Goal: Check status: Check status

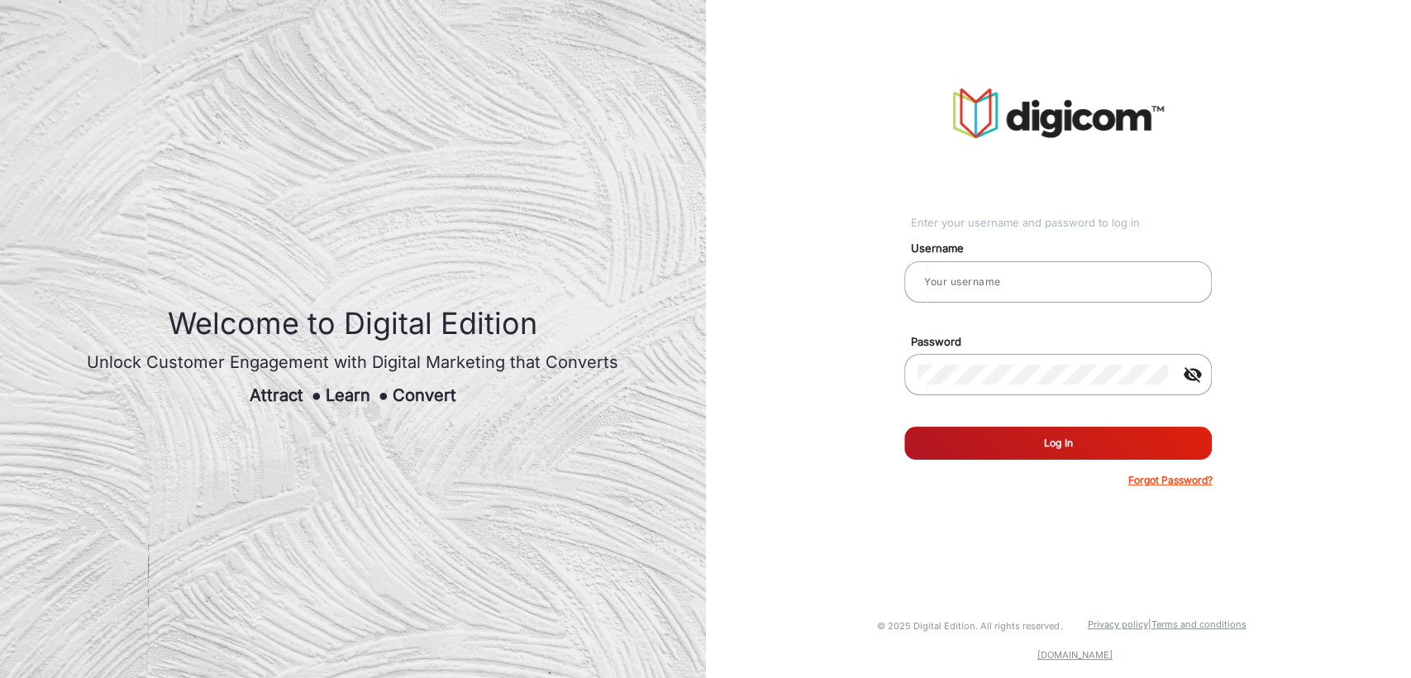
type input "[PERSON_NAME]"
click at [988, 441] on button "Log In" at bounding box center [1058, 443] width 308 height 33
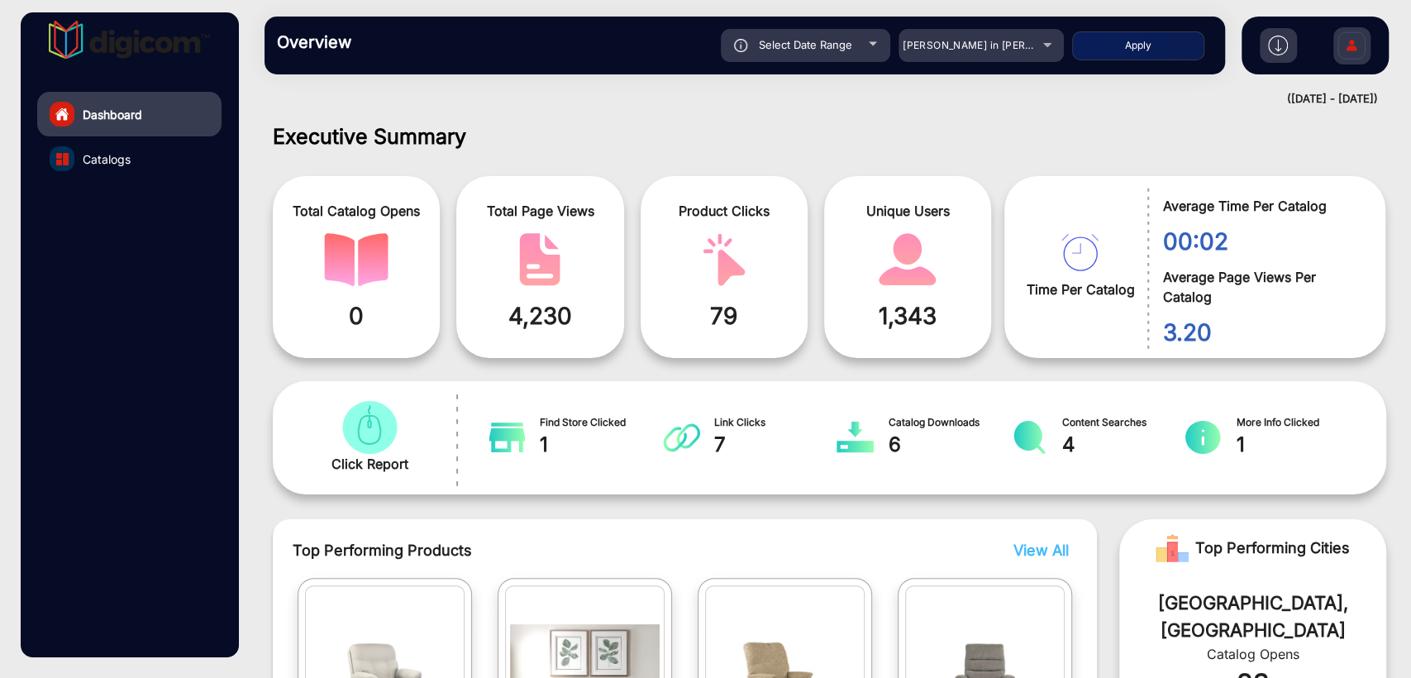
scroll to position [12, 0]
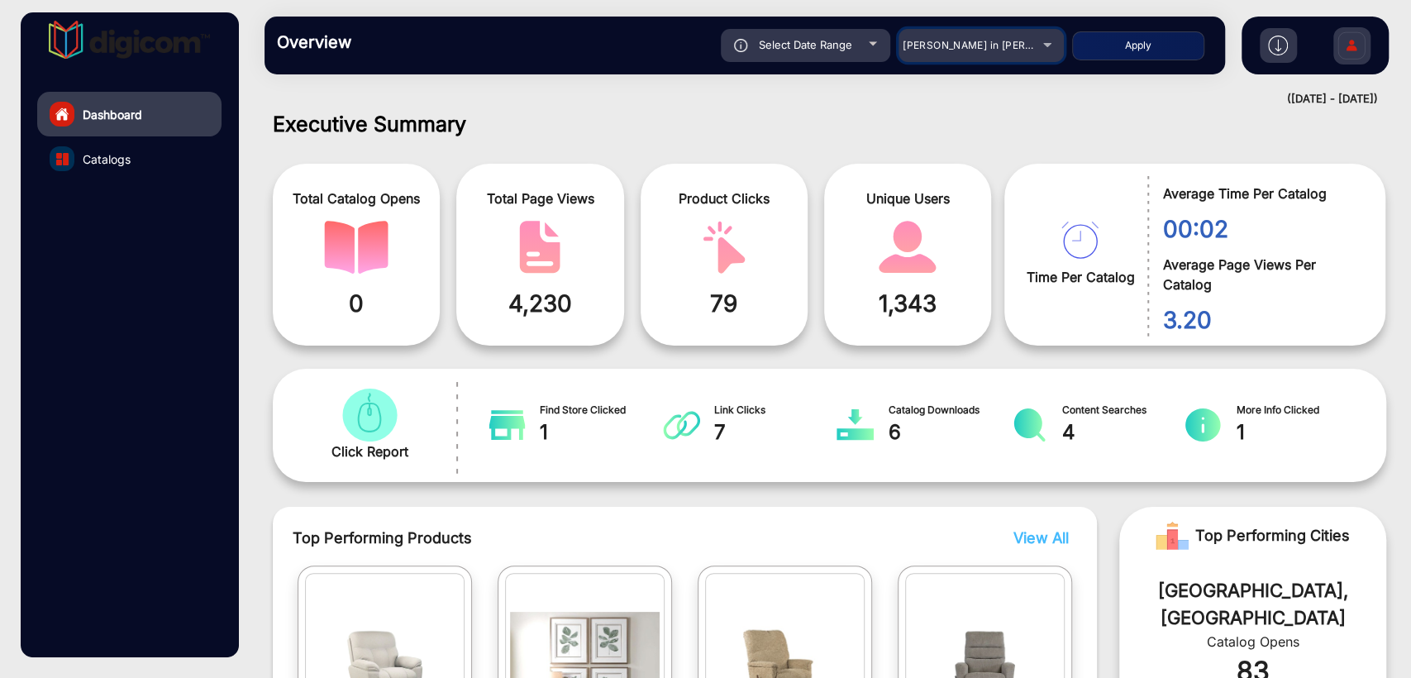
click at [952, 53] on div "[PERSON_NAME] in [PERSON_NAME]" at bounding box center [969, 46] width 132 height 20
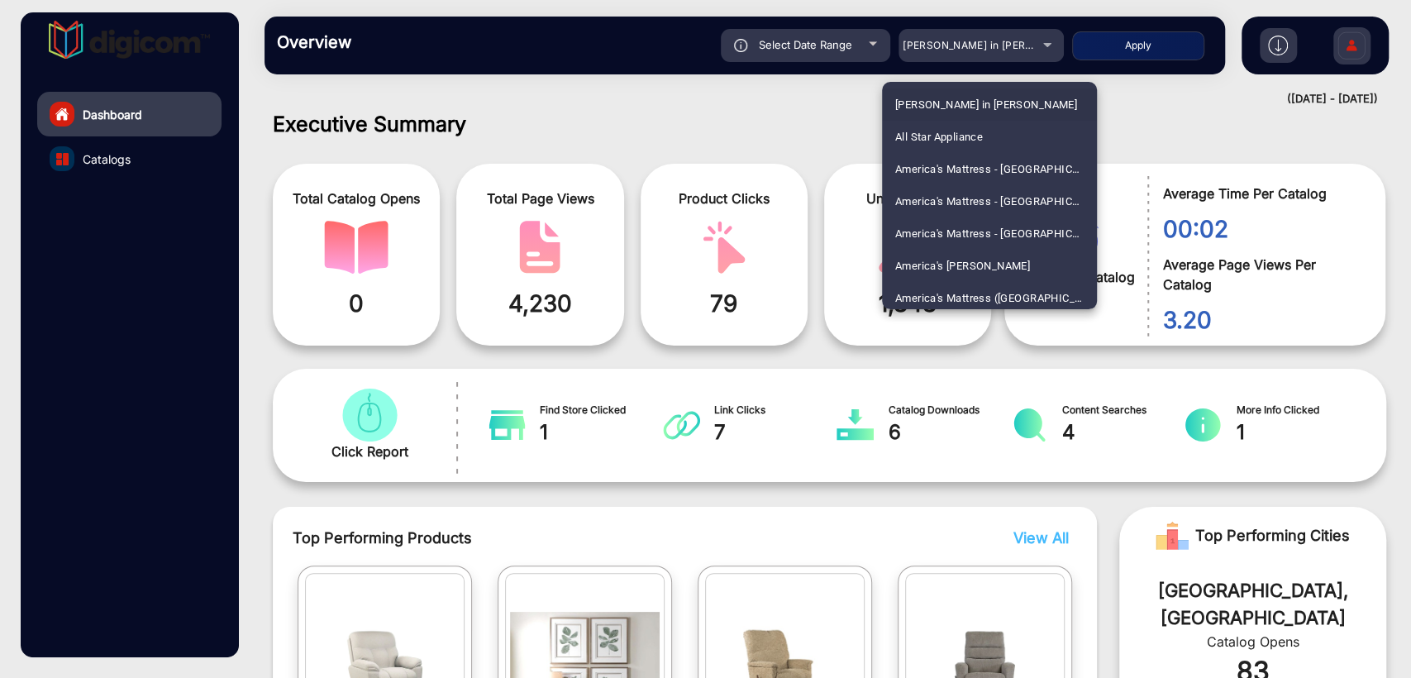
scroll to position [1423, 0]
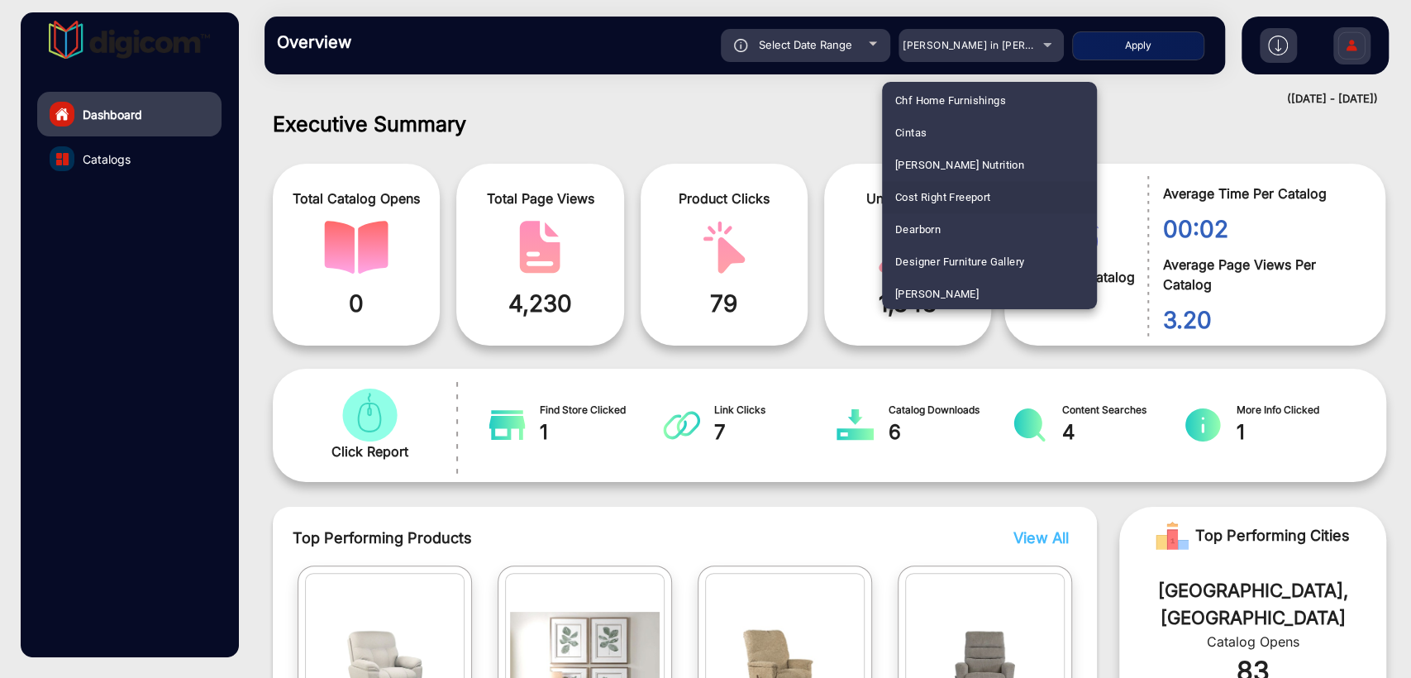
click at [916, 198] on span "Cost Right Freeport" at bounding box center [943, 197] width 96 height 32
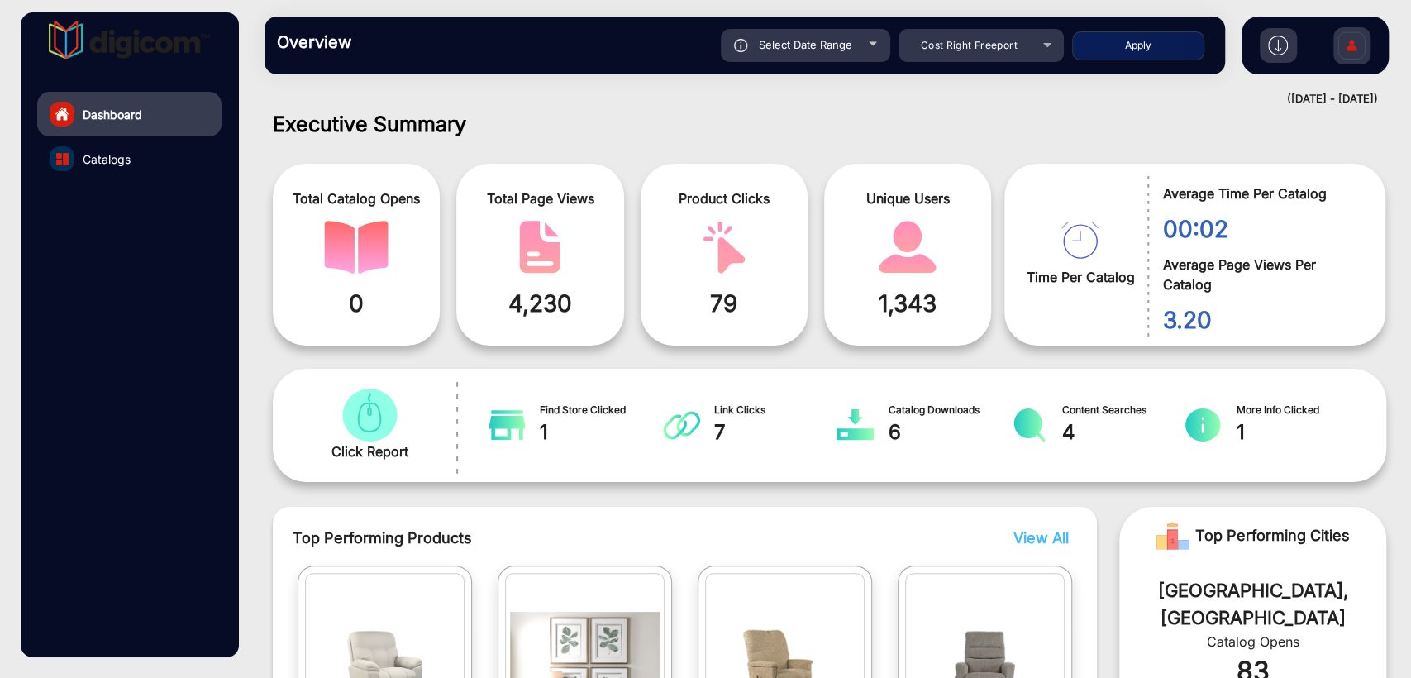
click at [1114, 43] on button "Apply" at bounding box center [1138, 45] width 132 height 29
type input "[DATE]"
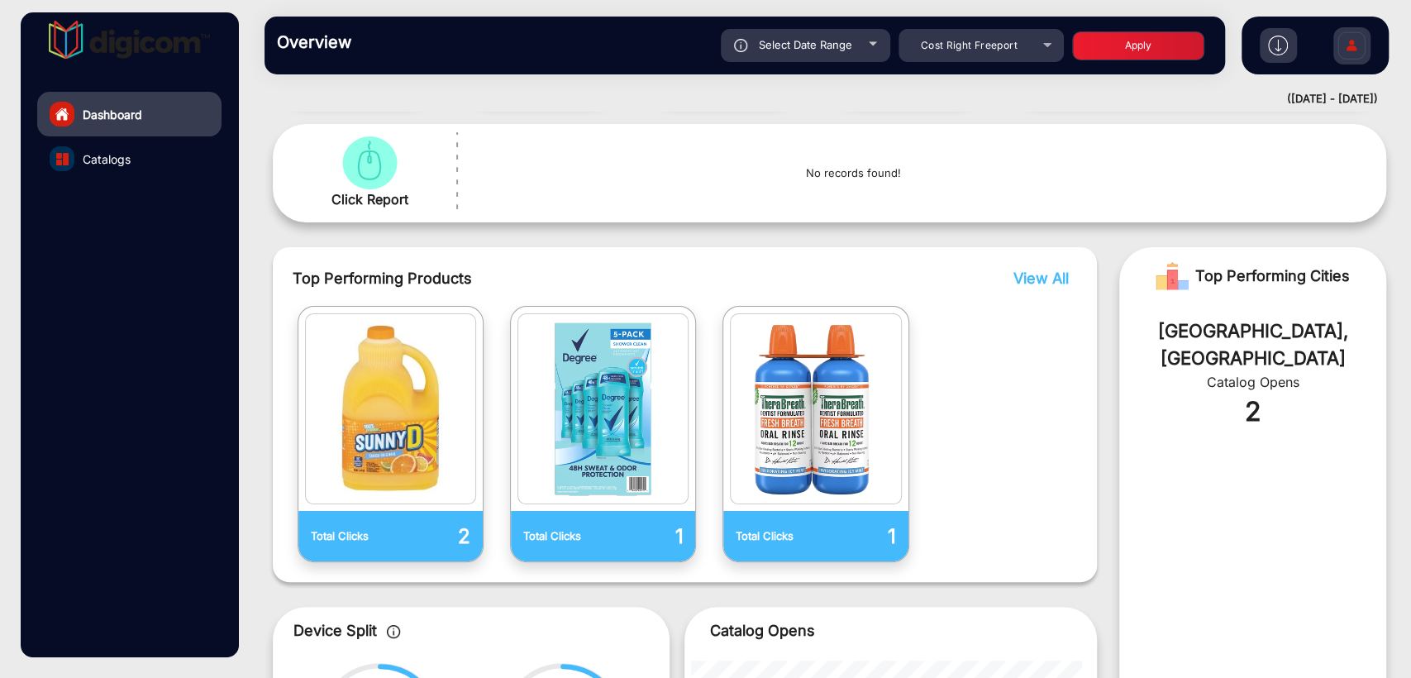
scroll to position [0, 0]
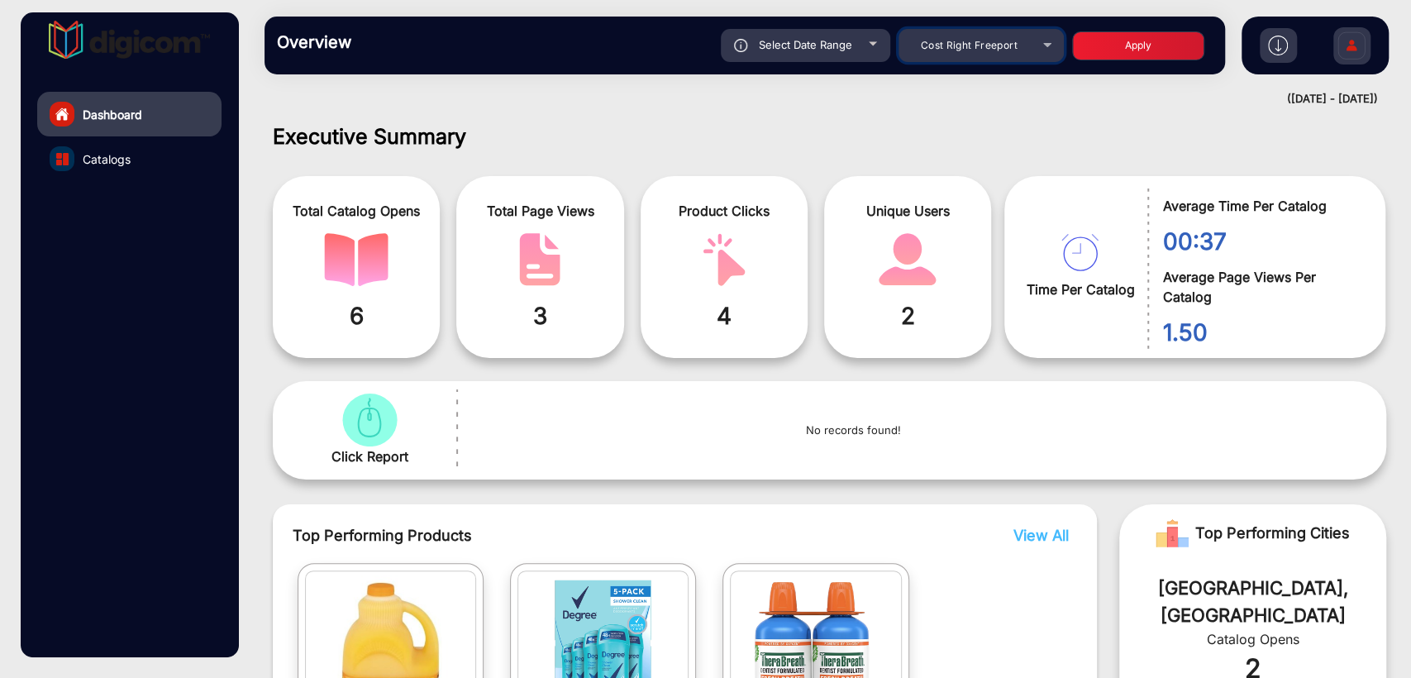
click at [977, 35] on mat-select "Cost Right Freeport" at bounding box center [981, 45] width 165 height 33
click at [971, 37] on div "Cost Right Freeport" at bounding box center [969, 46] width 132 height 20
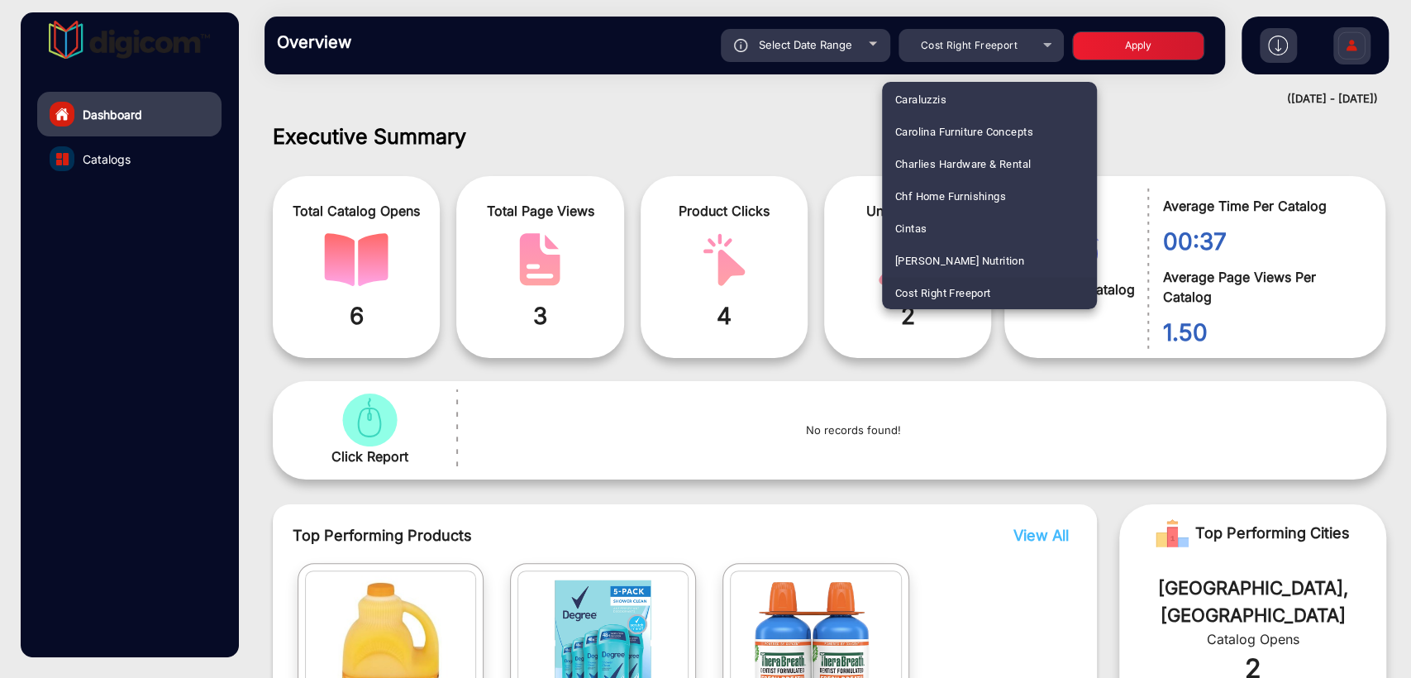
scroll to position [2455, 0]
click at [939, 194] on span "IGA - Grandview Market [GEOGRAPHIC_DATA][PERSON_NAME]" at bounding box center [989, 197] width 188 height 32
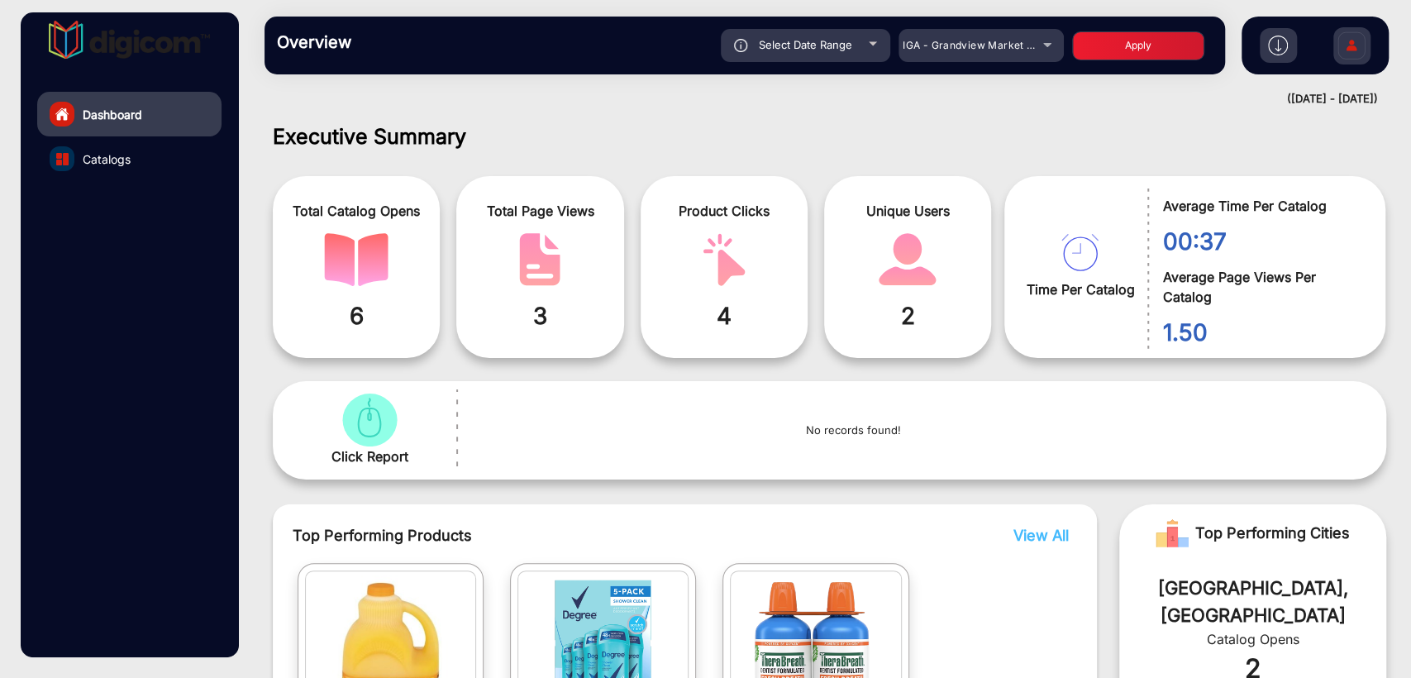
click at [1111, 44] on button "Apply" at bounding box center [1138, 45] width 132 height 29
type input "[DATE]"
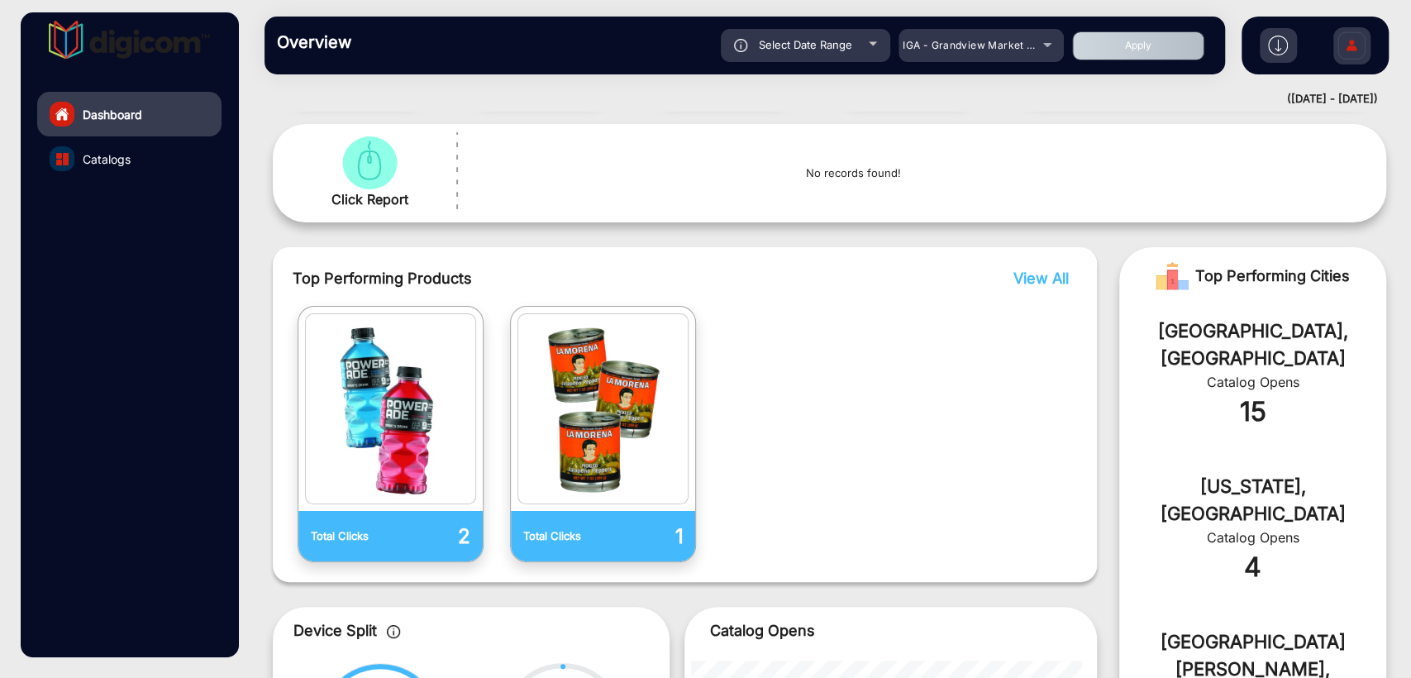
scroll to position [0, 0]
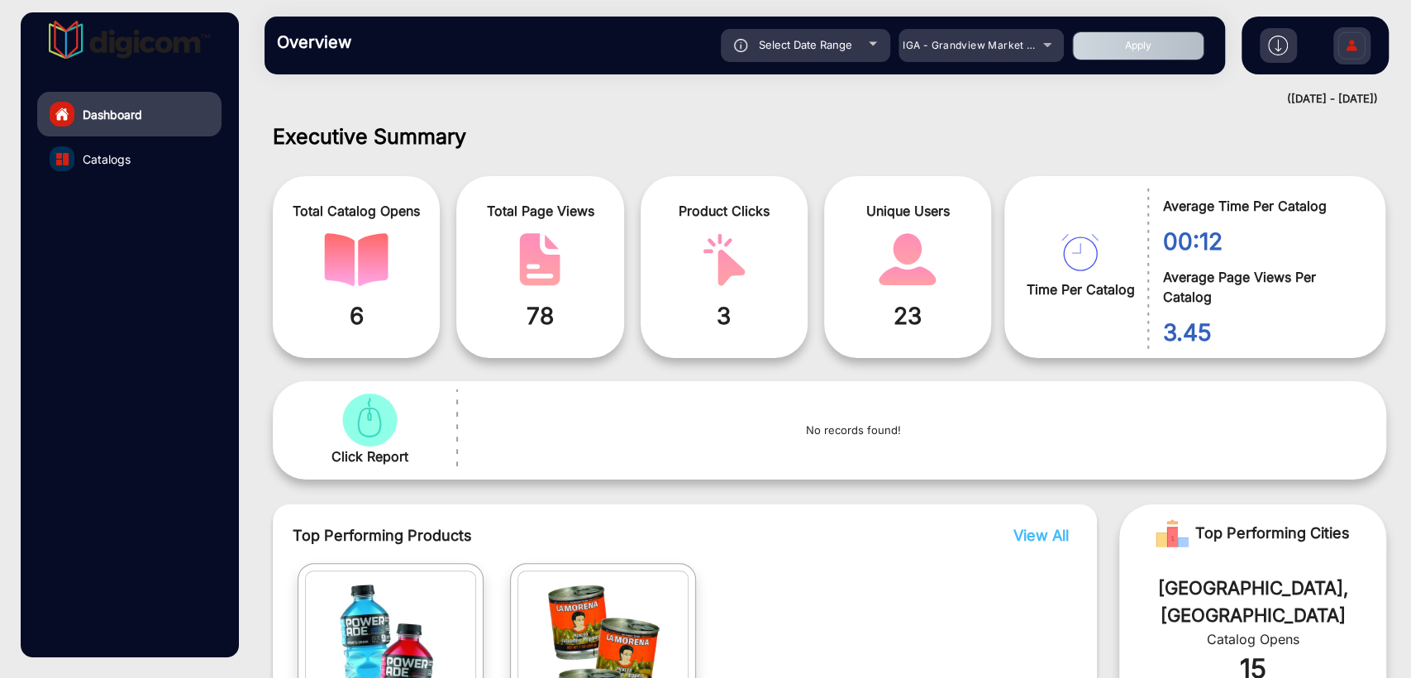
click at [807, 32] on div "Select Date Range" at bounding box center [805, 45] width 169 height 33
type input "[DATE]"
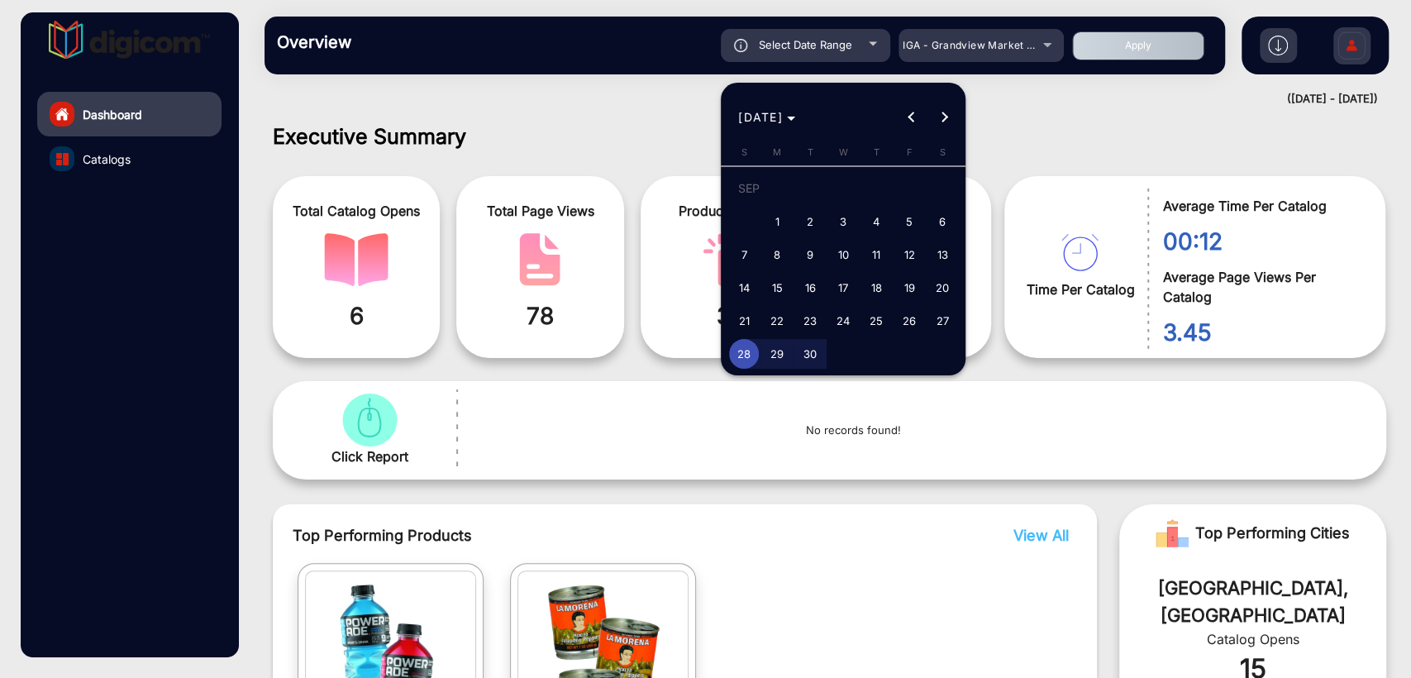
click at [971, 52] on div at bounding box center [705, 339] width 1411 height 678
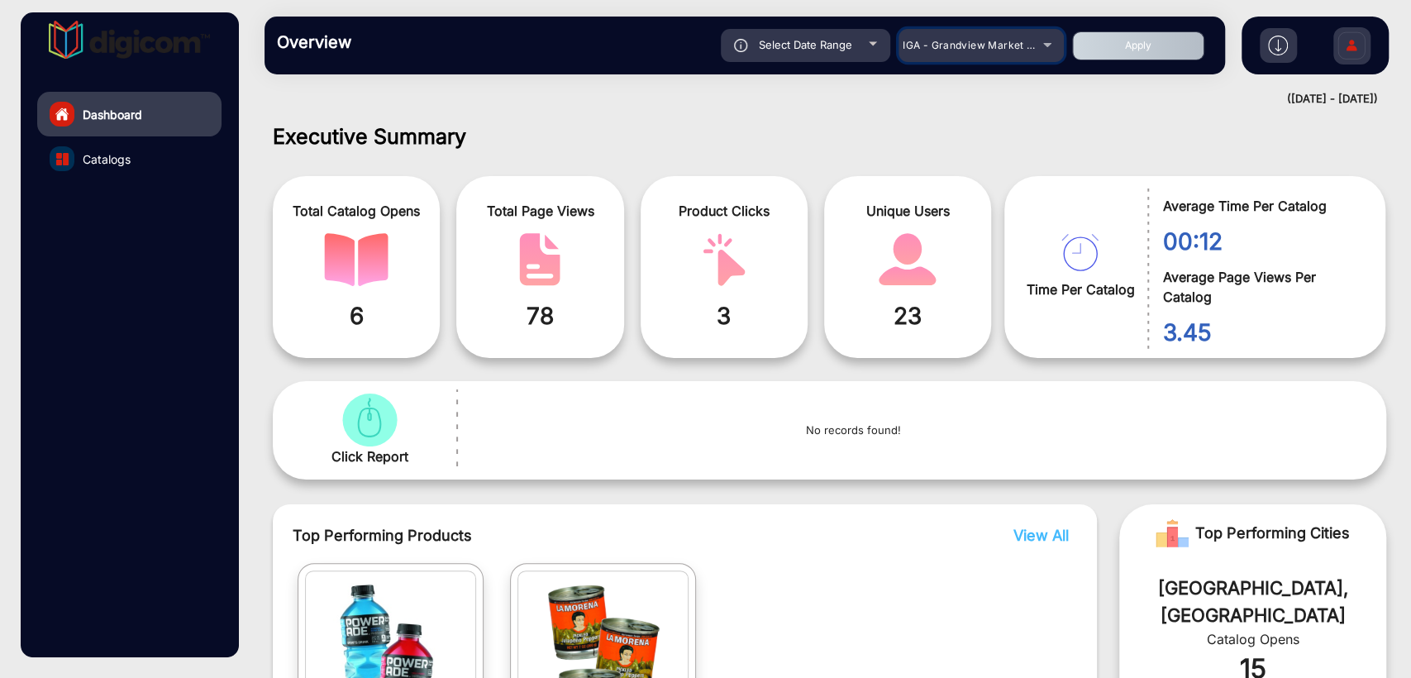
click at [985, 48] on span "IGA - Grandview Market [GEOGRAPHIC_DATA][PERSON_NAME]" at bounding box center [1060, 45] width 315 height 12
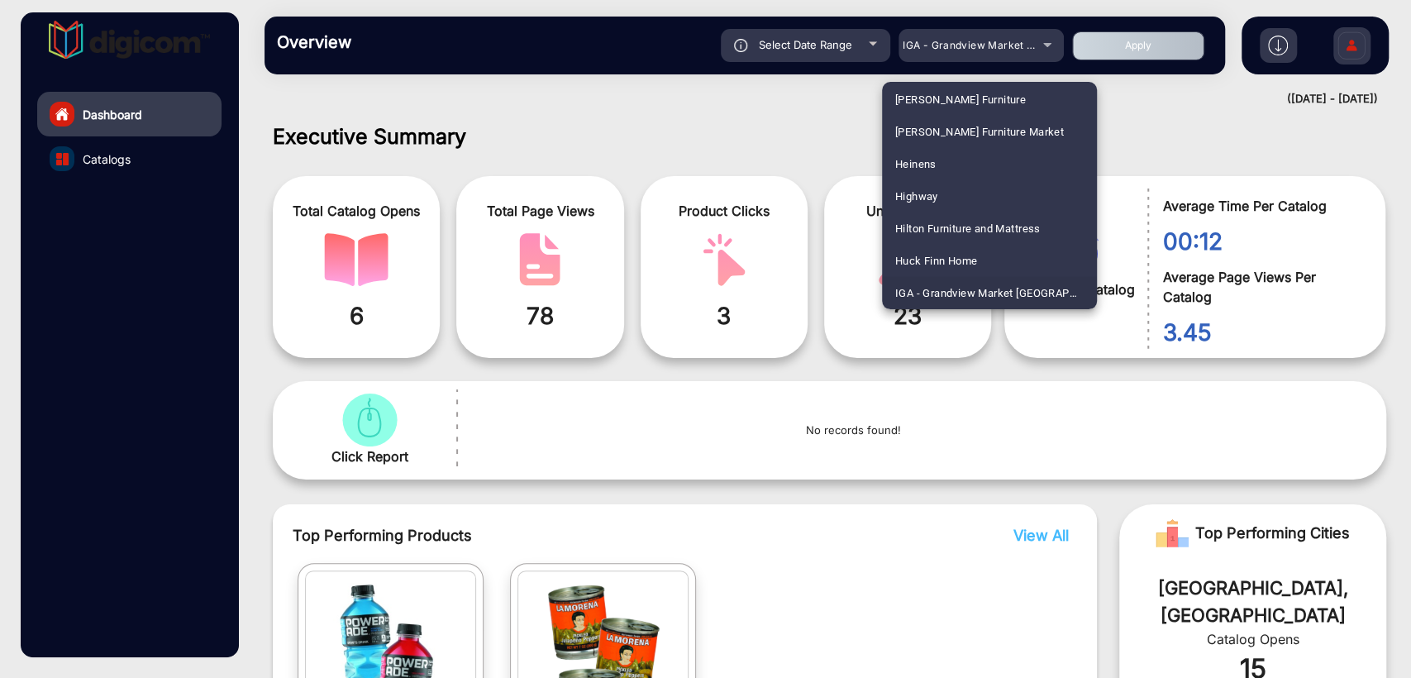
scroll to position [2487, 0]
click at [933, 192] on span "IGA - [PERSON_NAME] Market Fresh" at bounding box center [985, 197] width 180 height 32
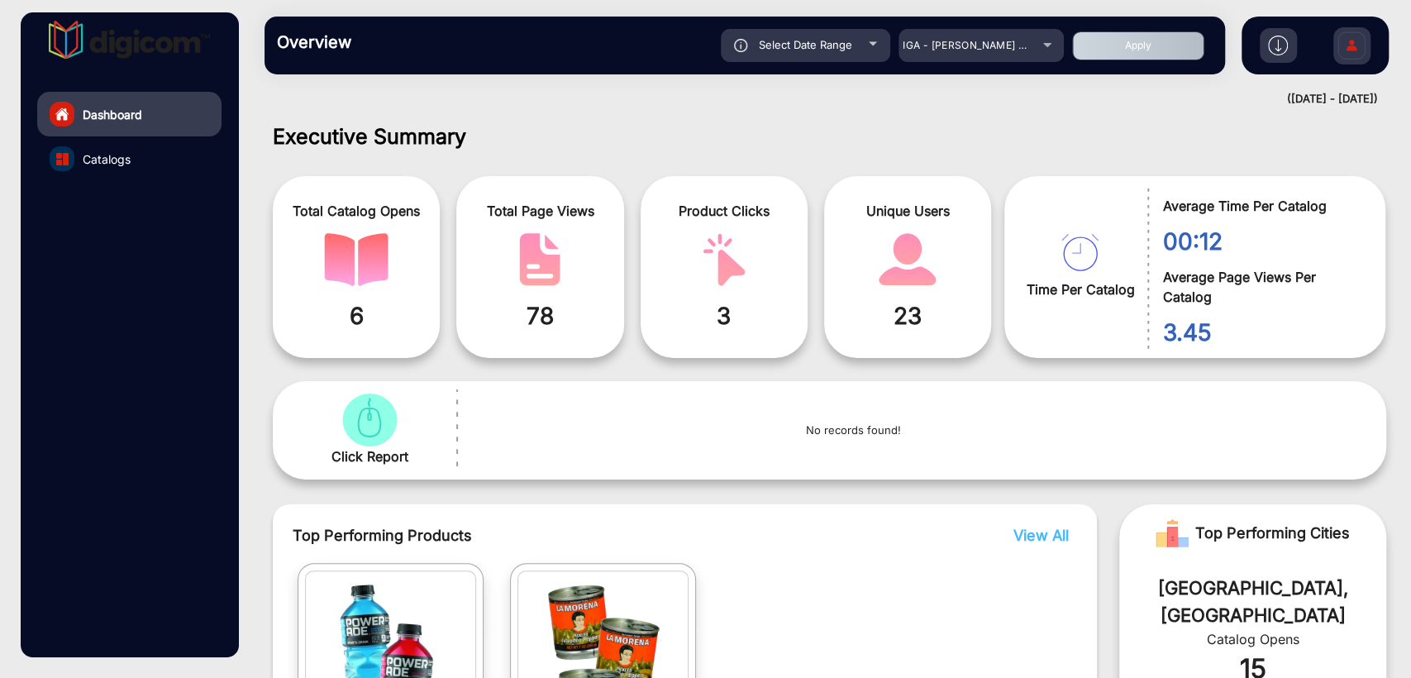
click at [1118, 42] on button "Apply" at bounding box center [1138, 45] width 132 height 29
type input "[DATE]"
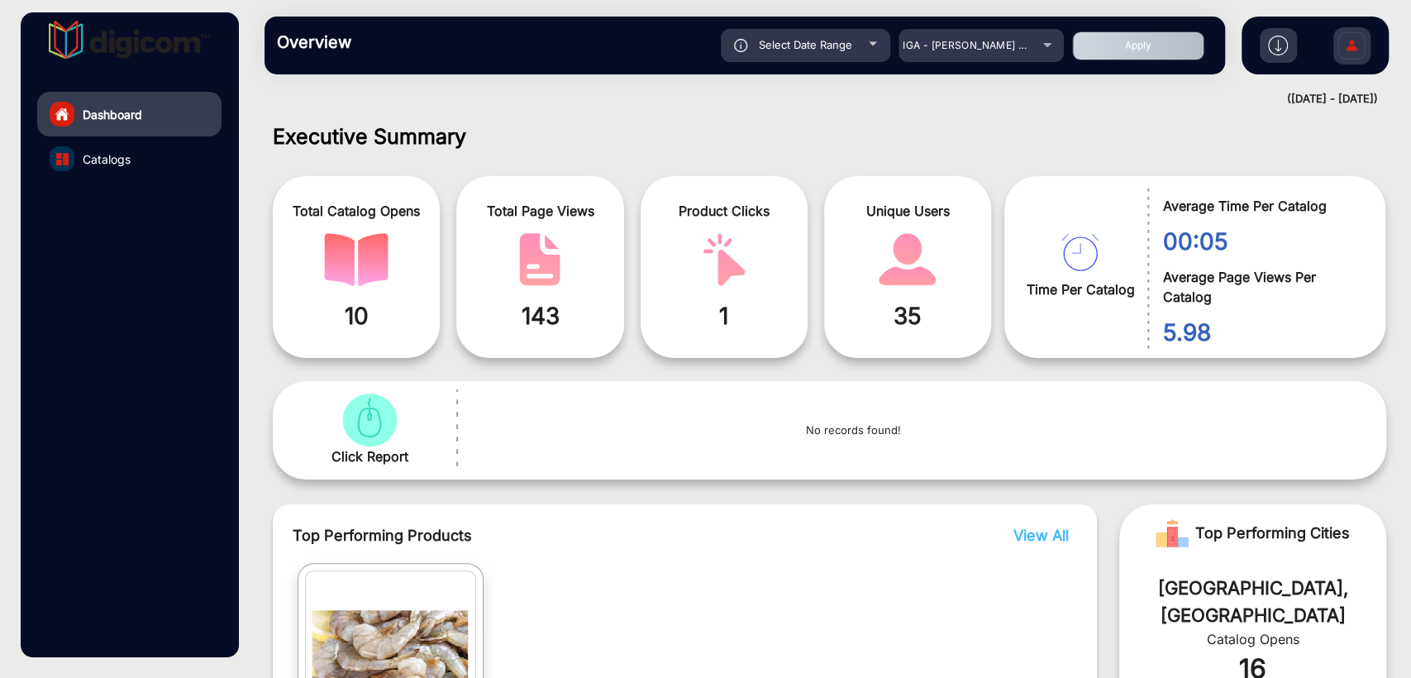
scroll to position [0, 0]
click at [967, 48] on span "IGA - [PERSON_NAME] Market Fresh" at bounding box center [994, 45] width 182 height 12
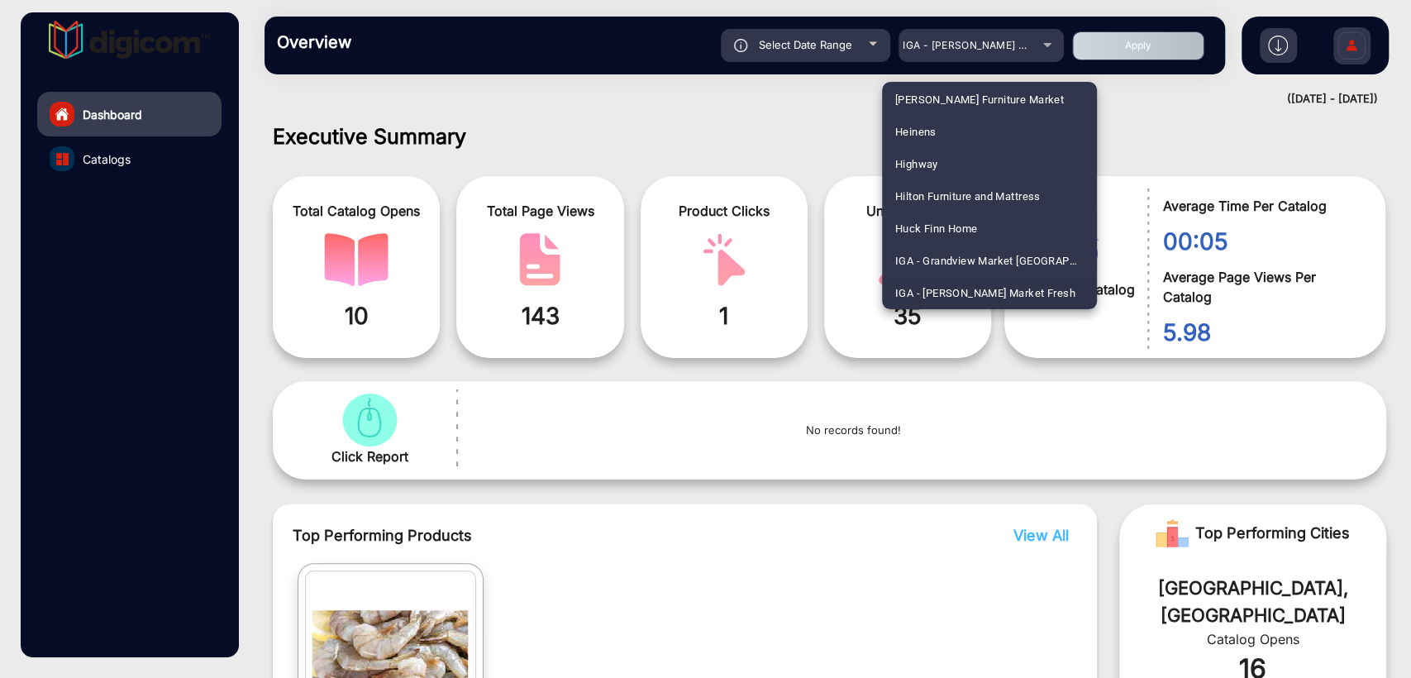
scroll to position [2520, 0]
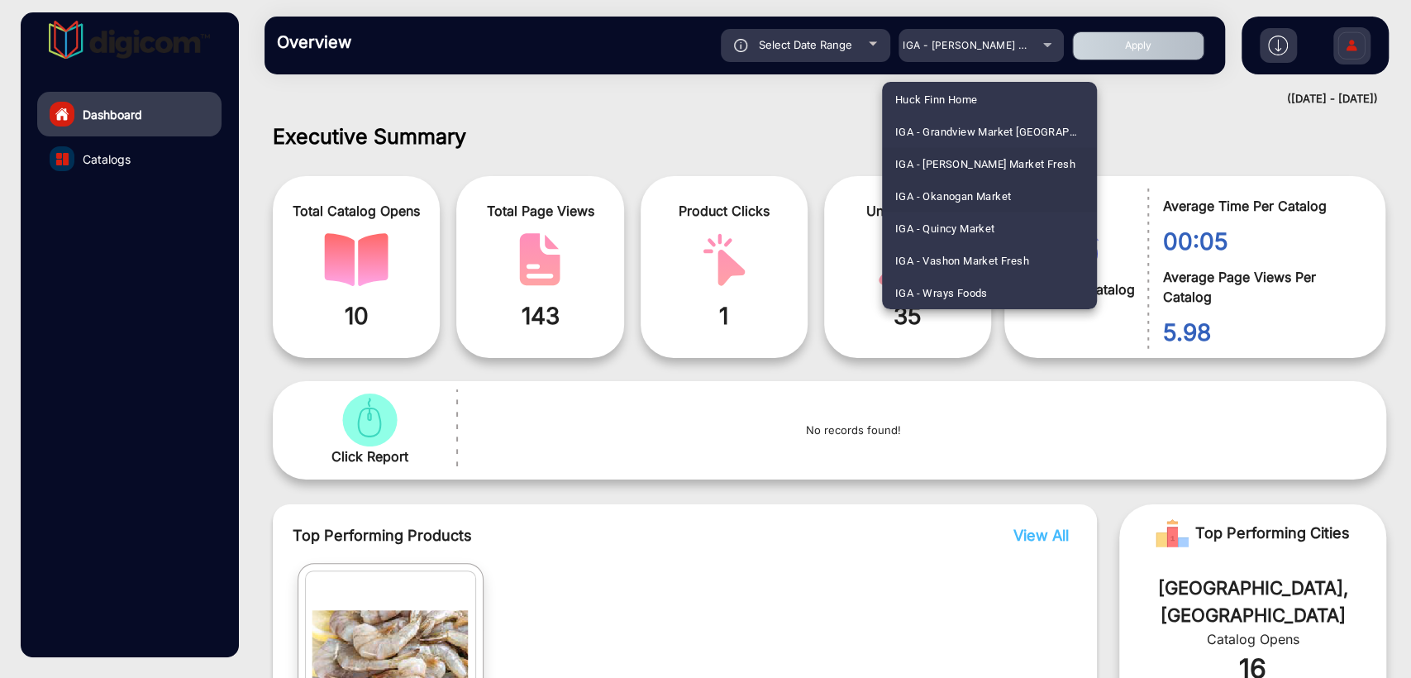
click at [971, 188] on span "IGA - Okanogan Market" at bounding box center [953, 196] width 117 height 32
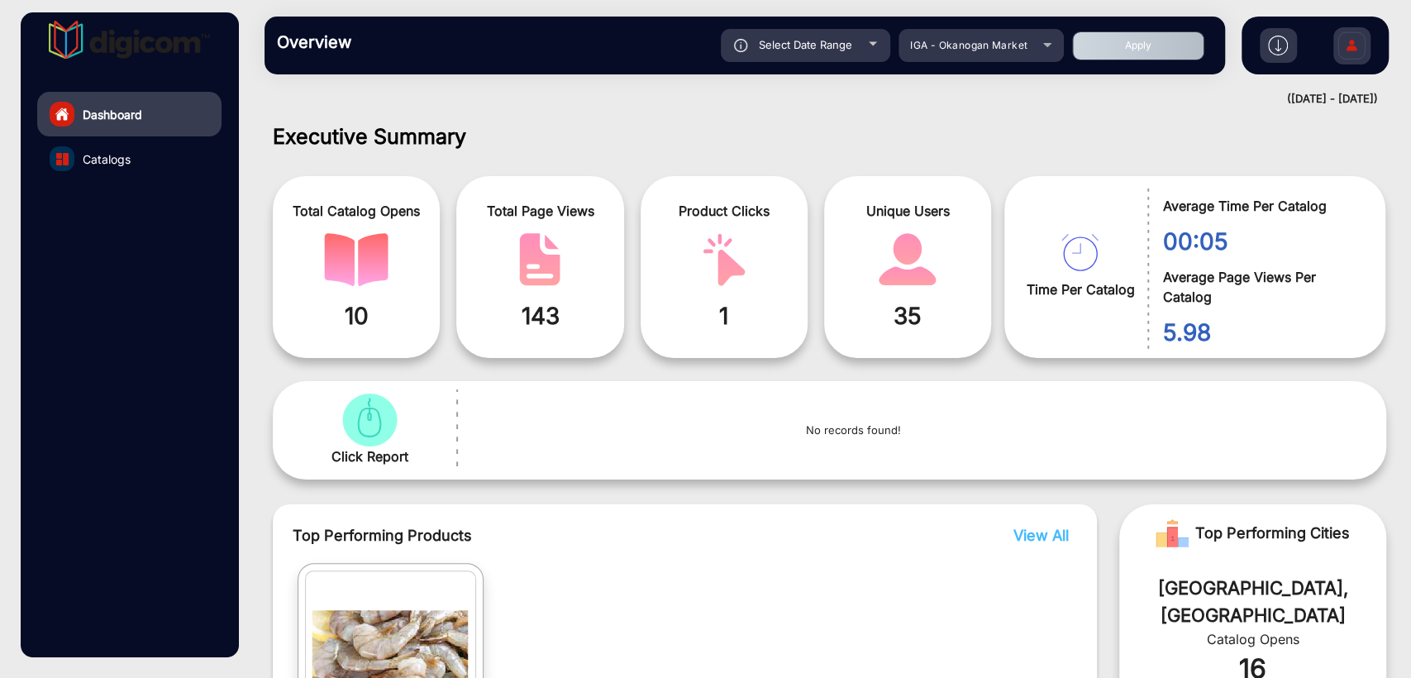
click at [1118, 47] on button "Apply" at bounding box center [1138, 45] width 132 height 29
type input "[DATE]"
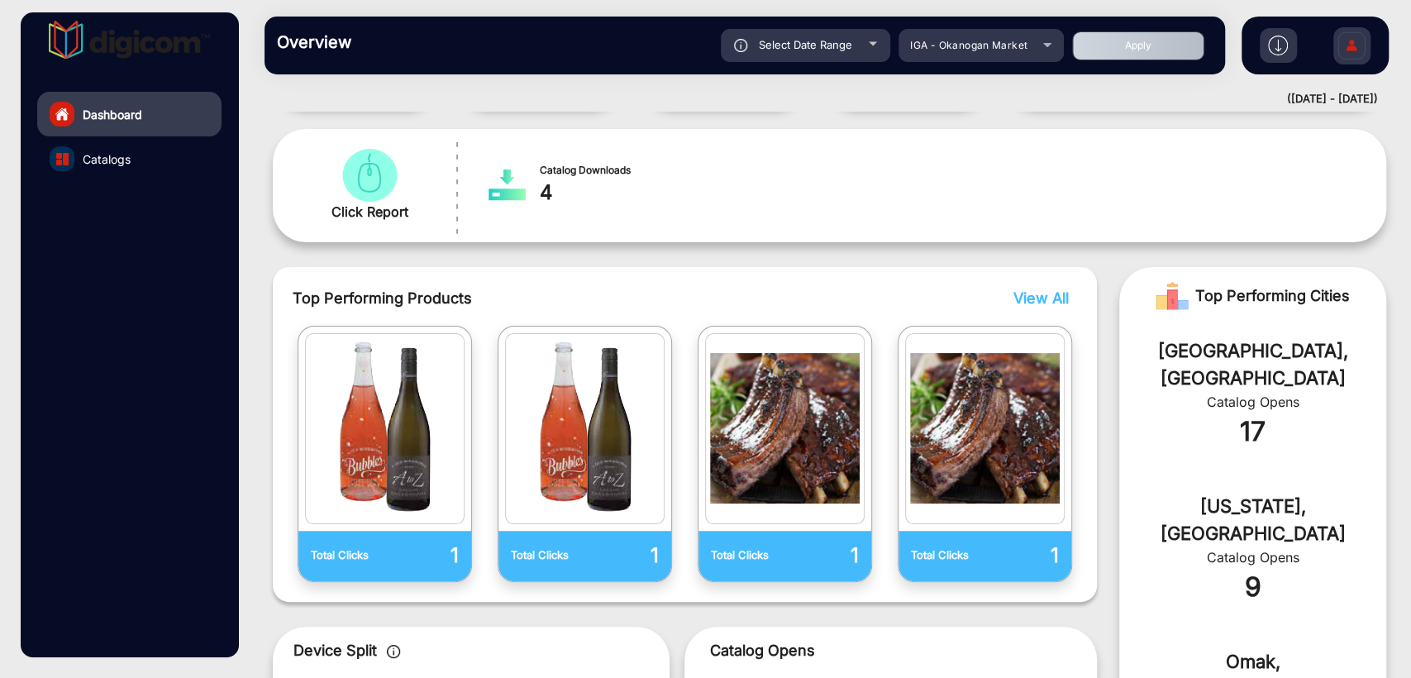
scroll to position [257, 0]
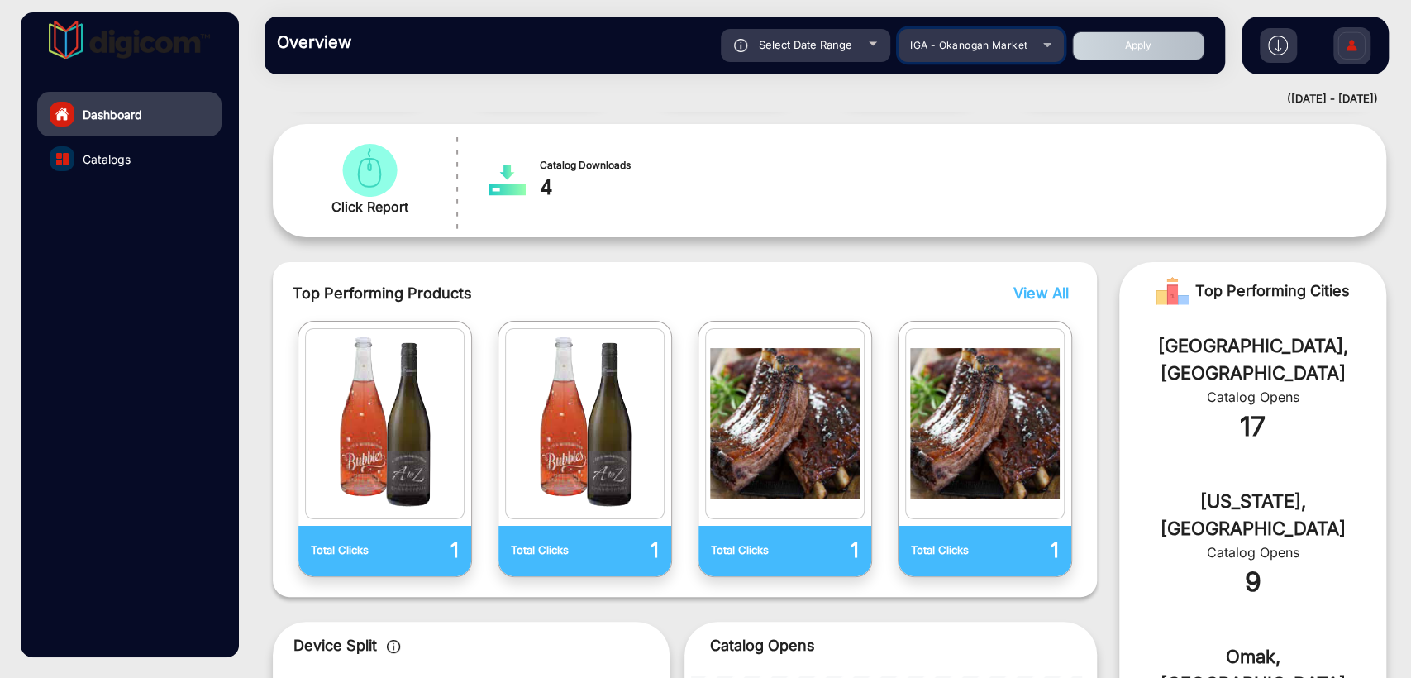
click at [984, 42] on span "IGA - Okanogan Market" at bounding box center [968, 45] width 117 height 12
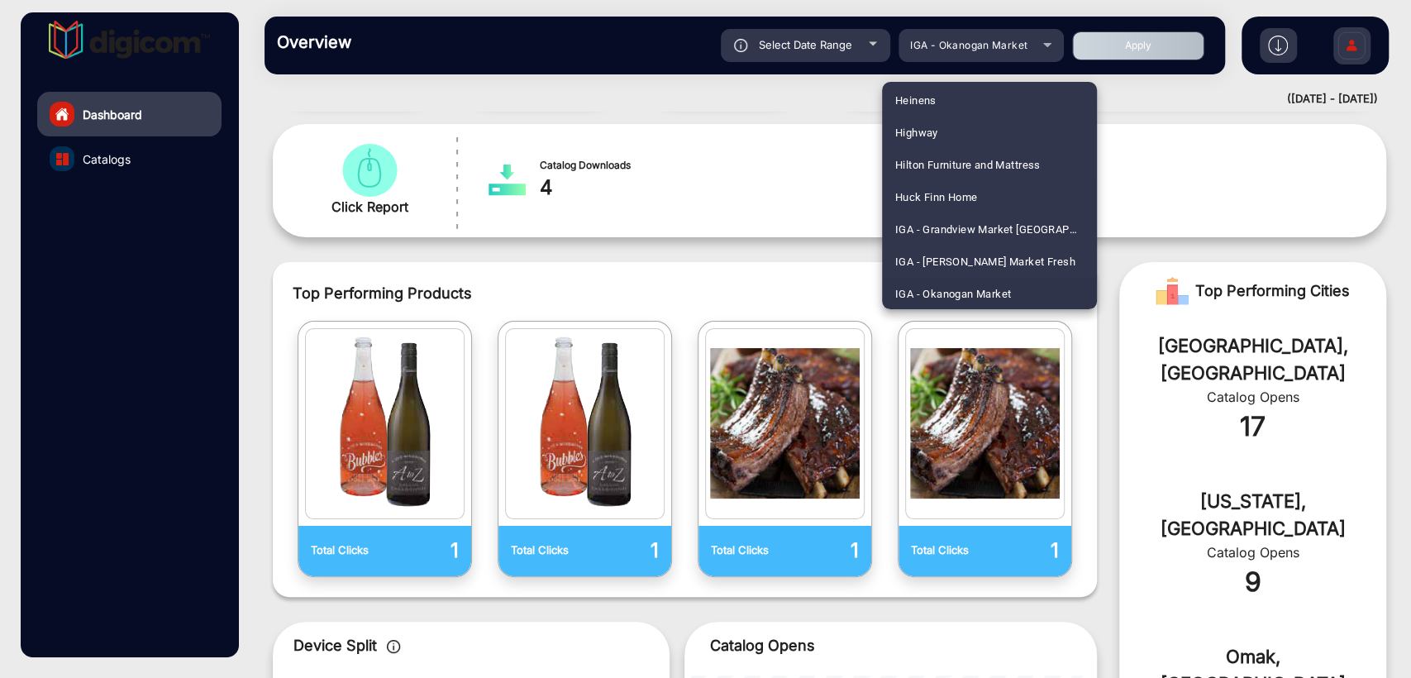
scroll to position [2552, 0]
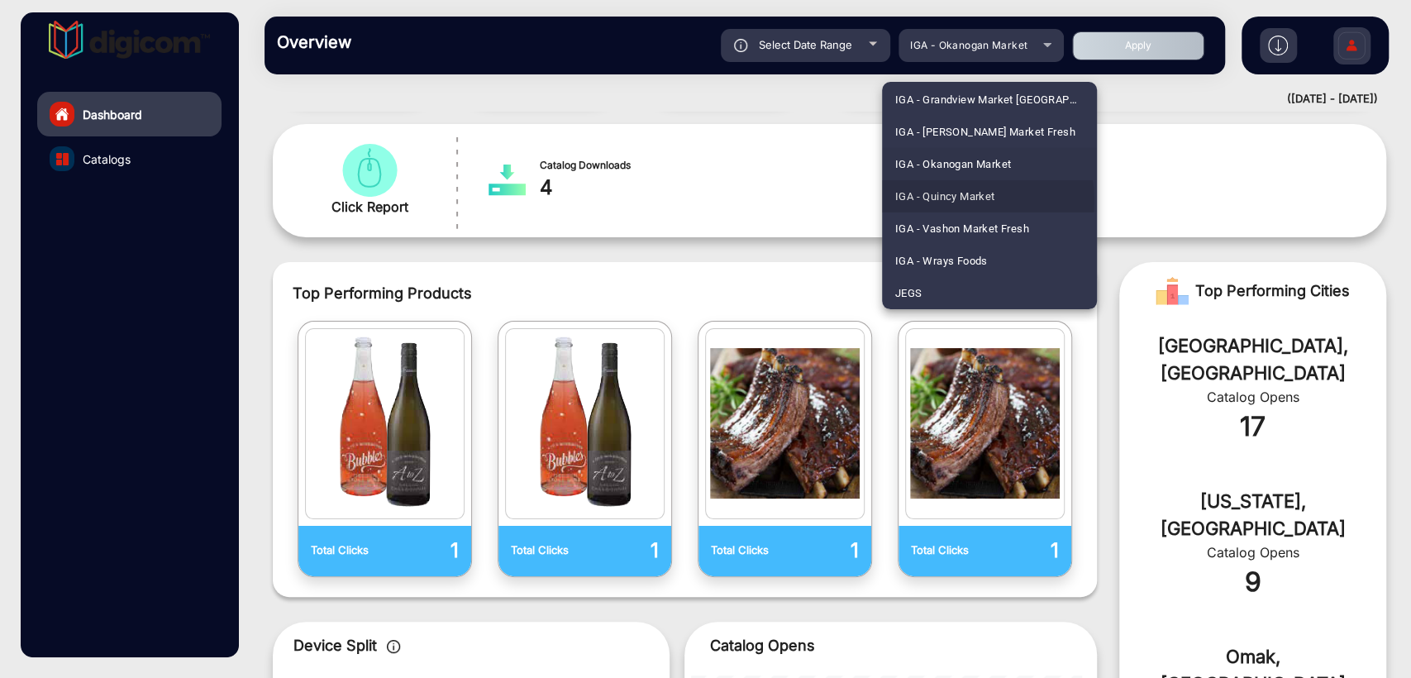
click at [956, 201] on span "IGA - Quincy Market" at bounding box center [945, 196] width 100 height 32
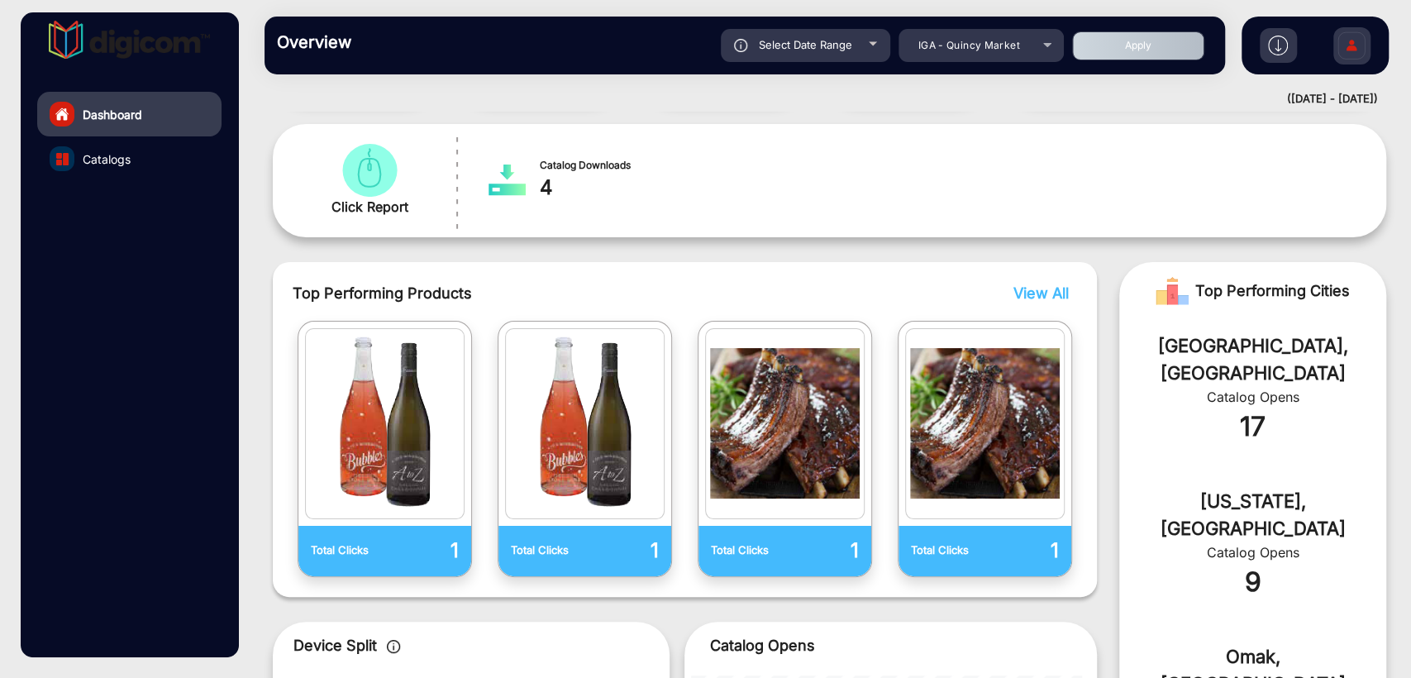
click at [1099, 46] on button "Apply" at bounding box center [1138, 45] width 132 height 29
type input "[DATE]"
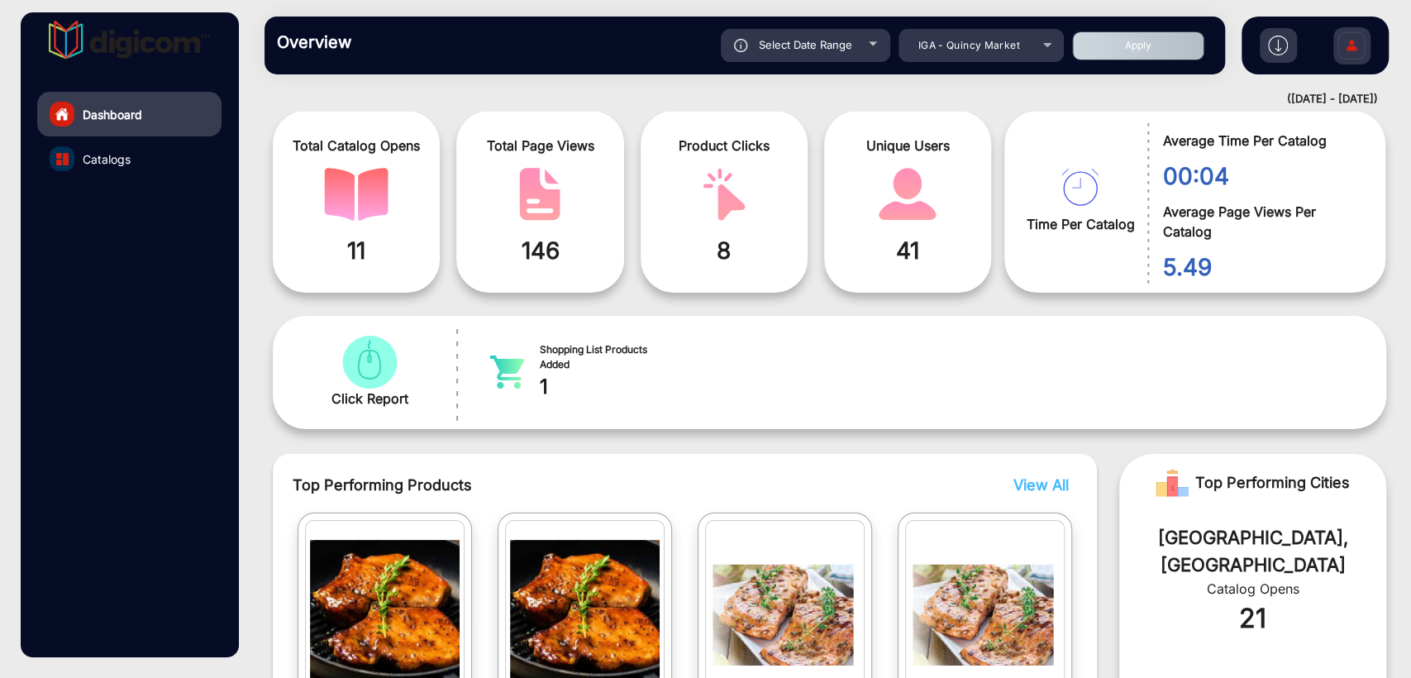
scroll to position [13, 0]
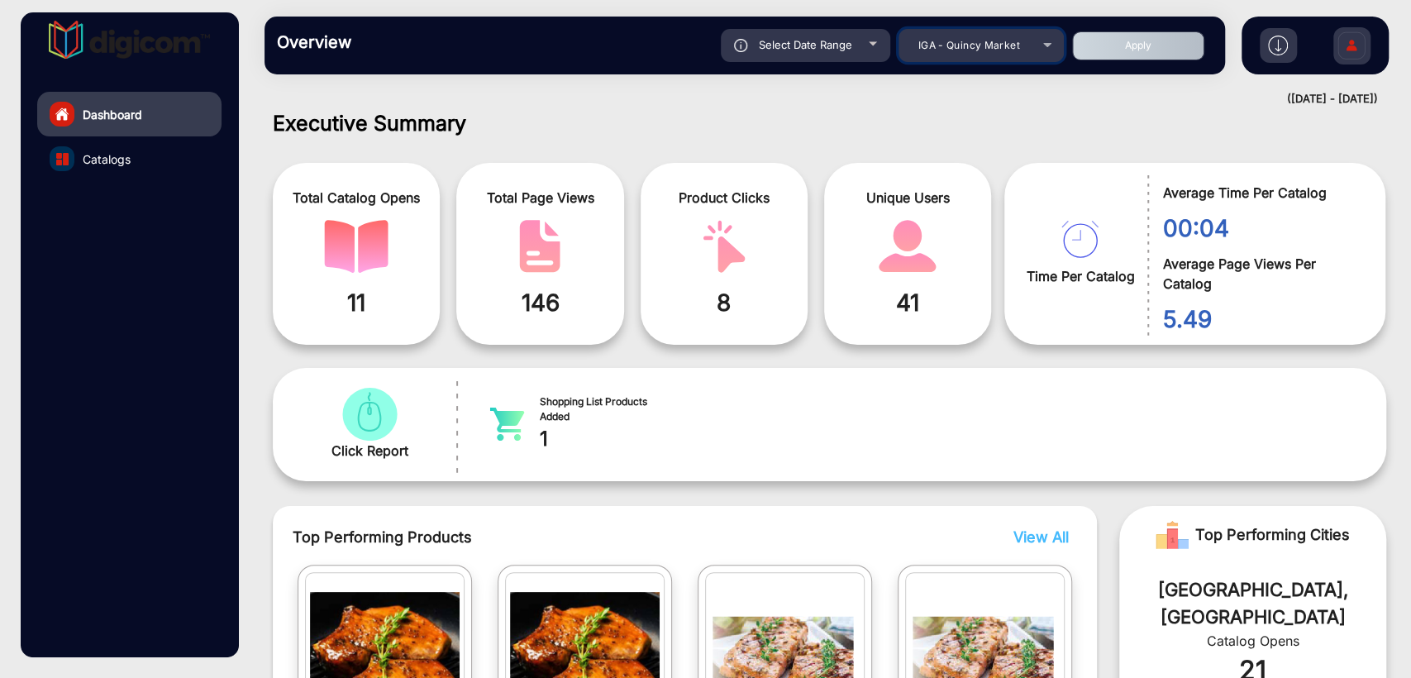
click at [961, 46] on span "IGA - Quincy Market" at bounding box center [970, 45] width 102 height 12
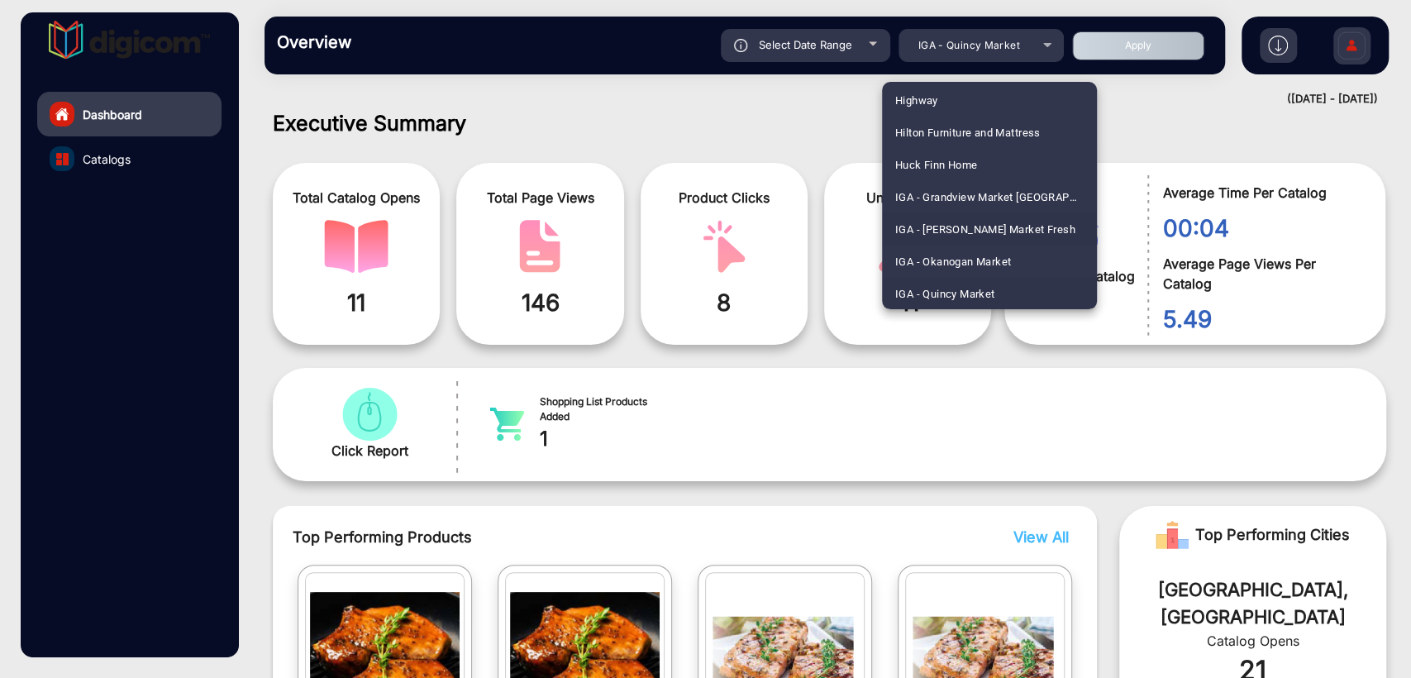
click at [960, 220] on span "IGA - [PERSON_NAME] Market Fresh" at bounding box center [985, 229] width 180 height 32
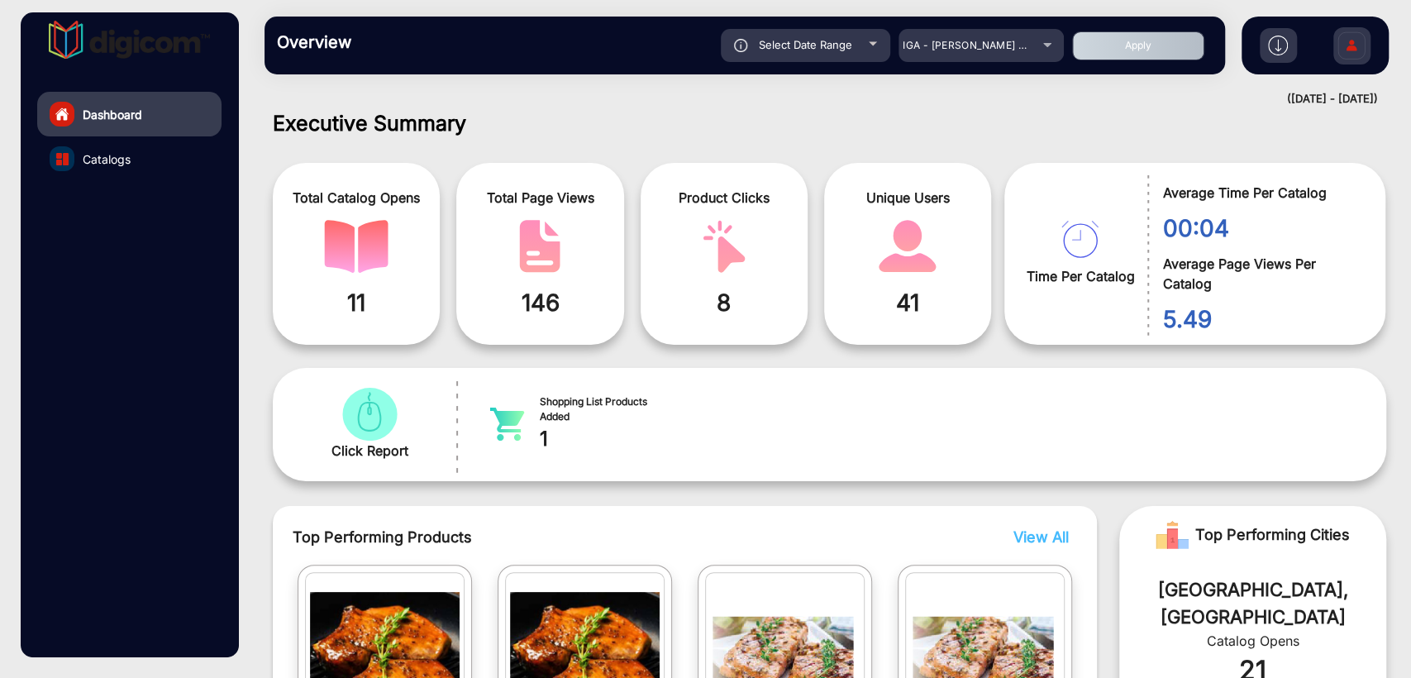
click at [1155, 45] on button "Apply" at bounding box center [1138, 45] width 132 height 29
type input "[DATE]"
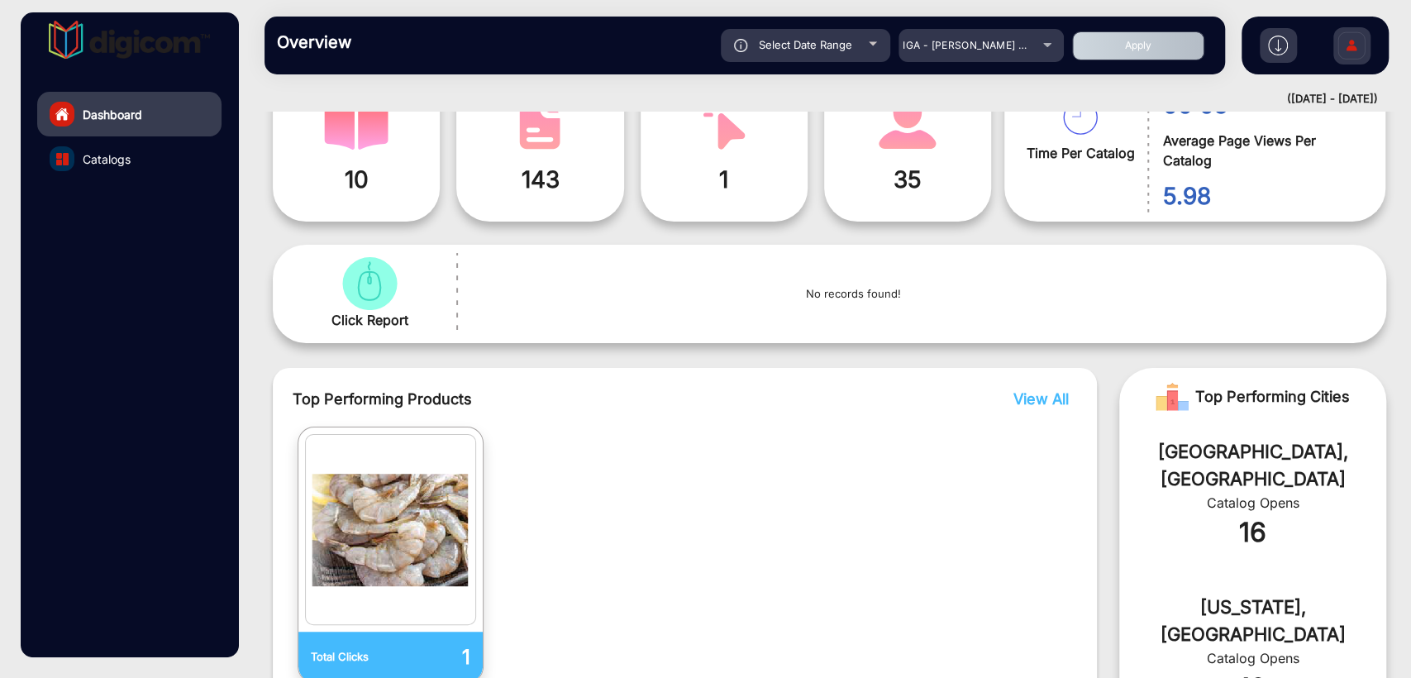
scroll to position [259, 0]
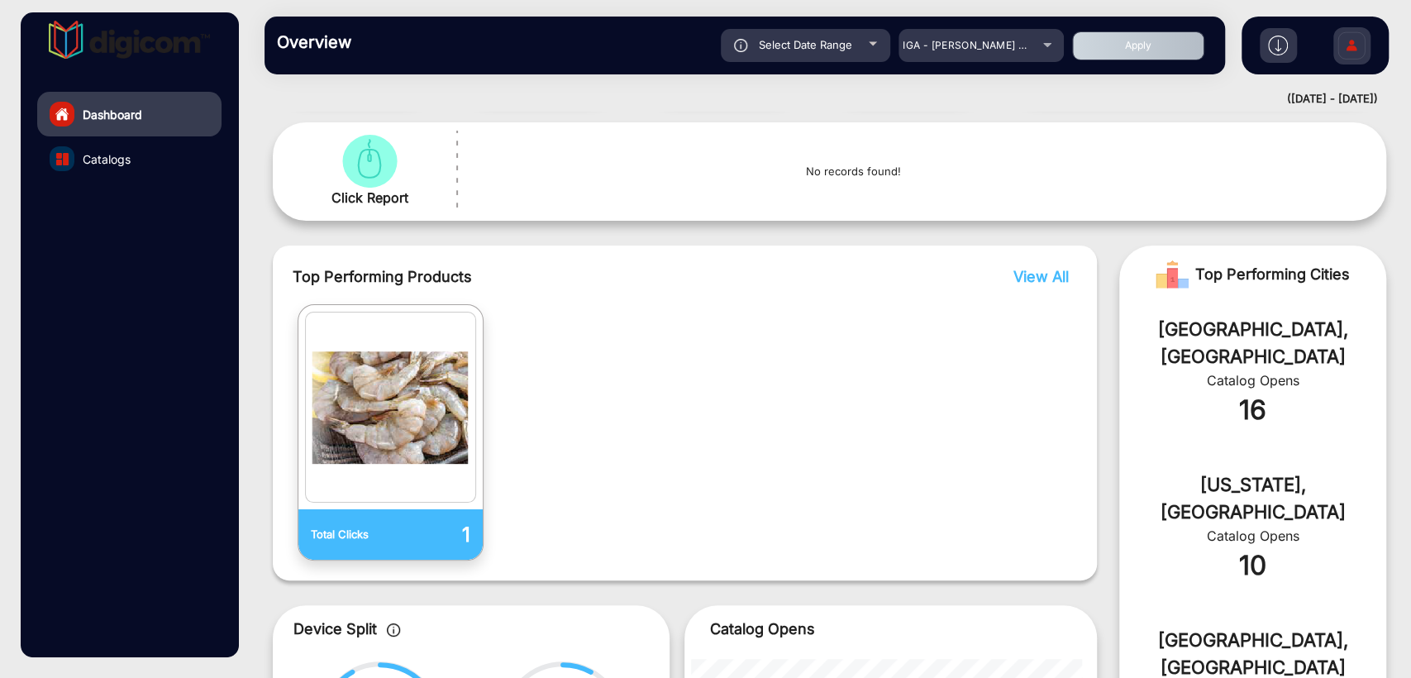
click at [1057, 271] on span "View All" at bounding box center [1041, 276] width 55 height 17
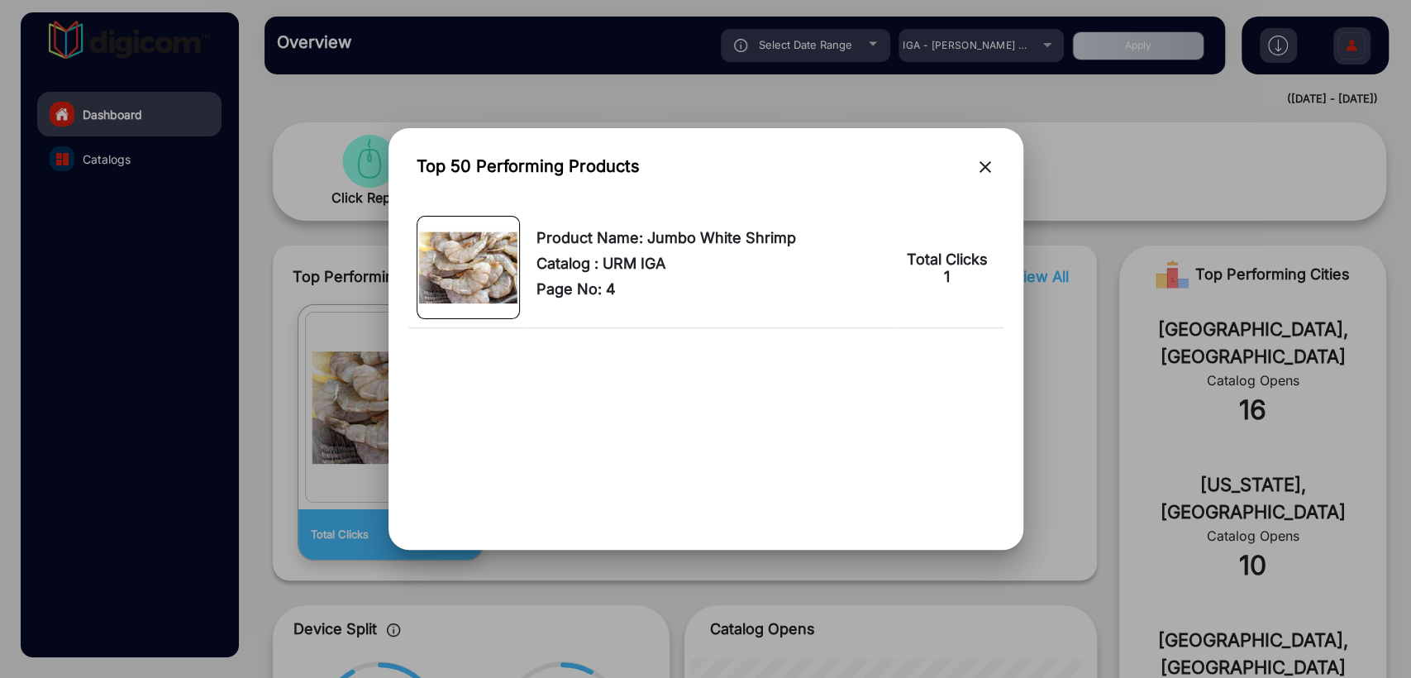
click at [979, 163] on mat-icon "close" at bounding box center [986, 167] width 20 height 20
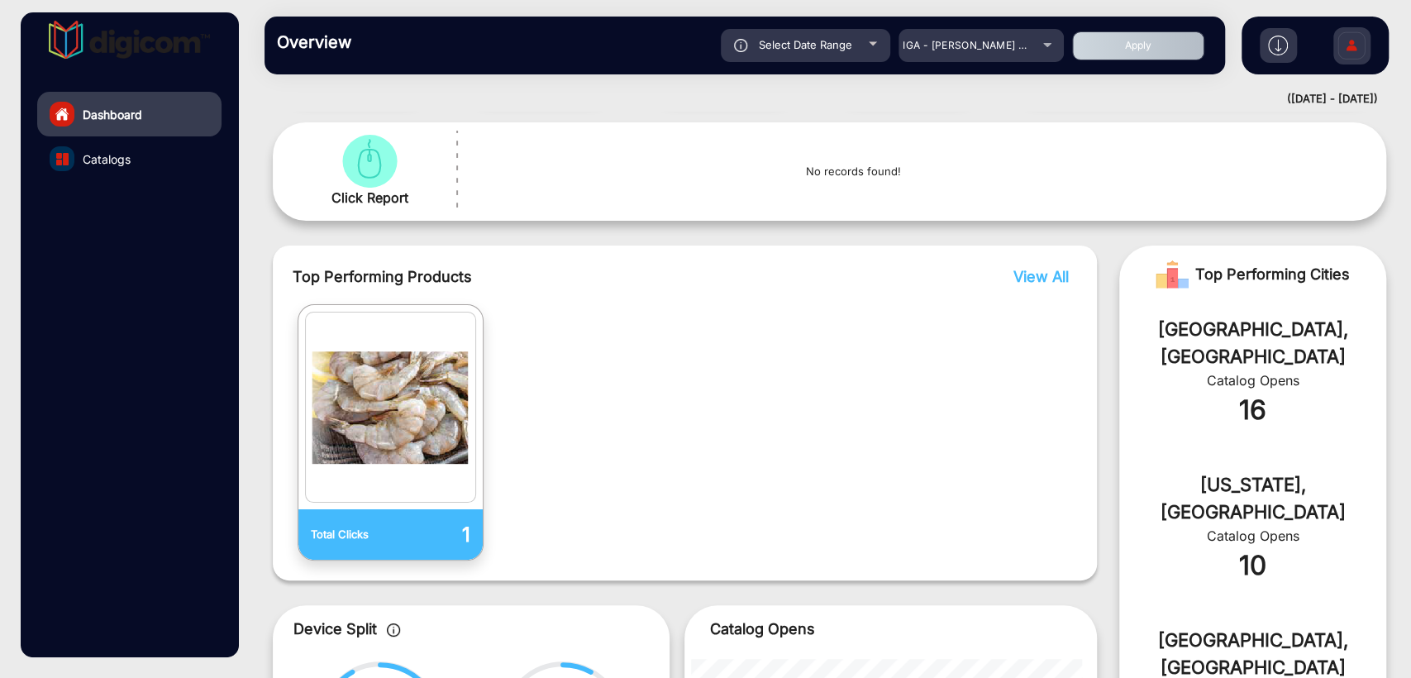
click at [74, 160] on div at bounding box center [62, 158] width 25 height 25
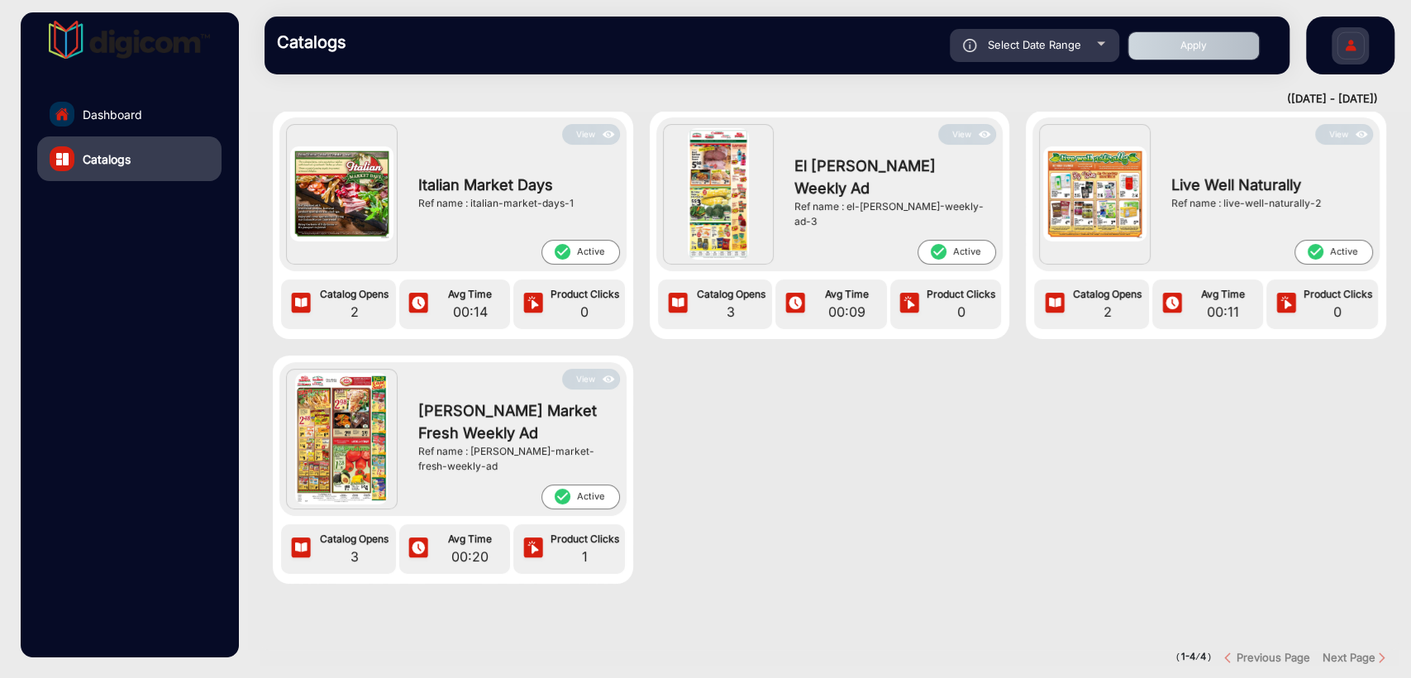
scroll to position [122, 0]
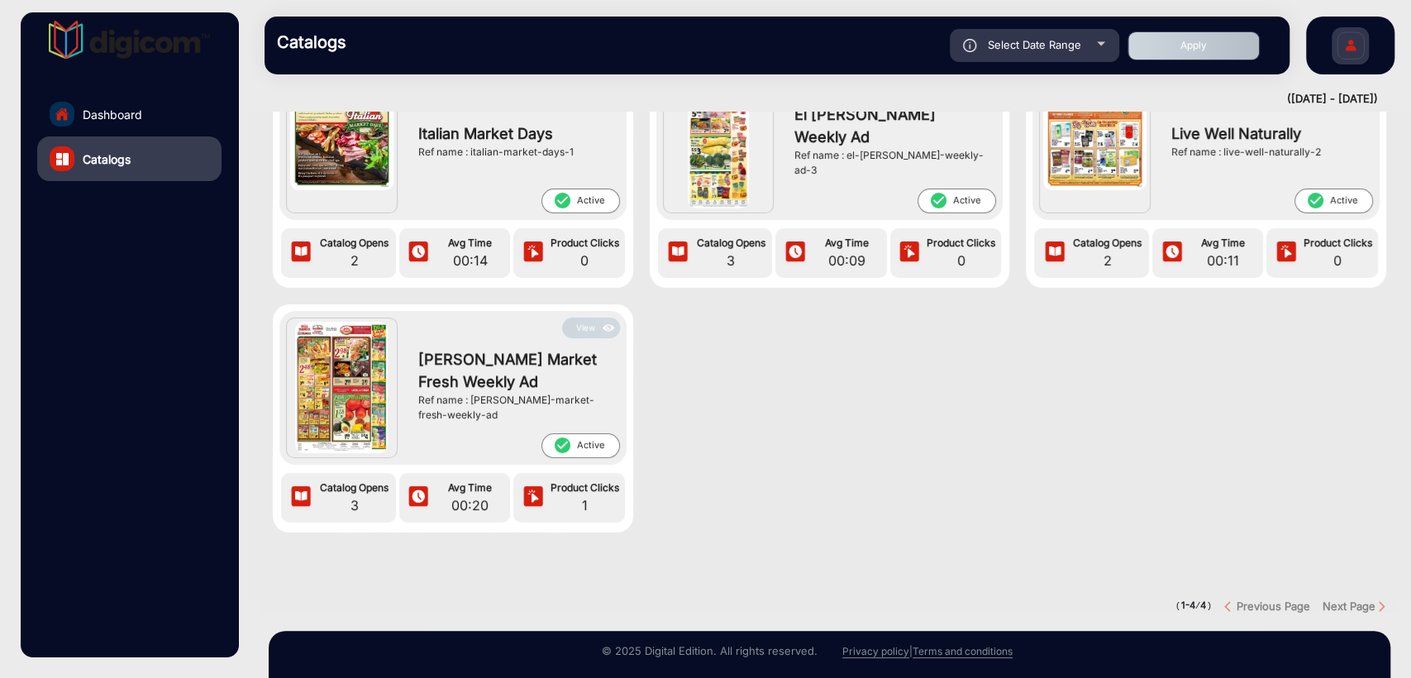
click at [604, 332] on img at bounding box center [608, 328] width 19 height 18
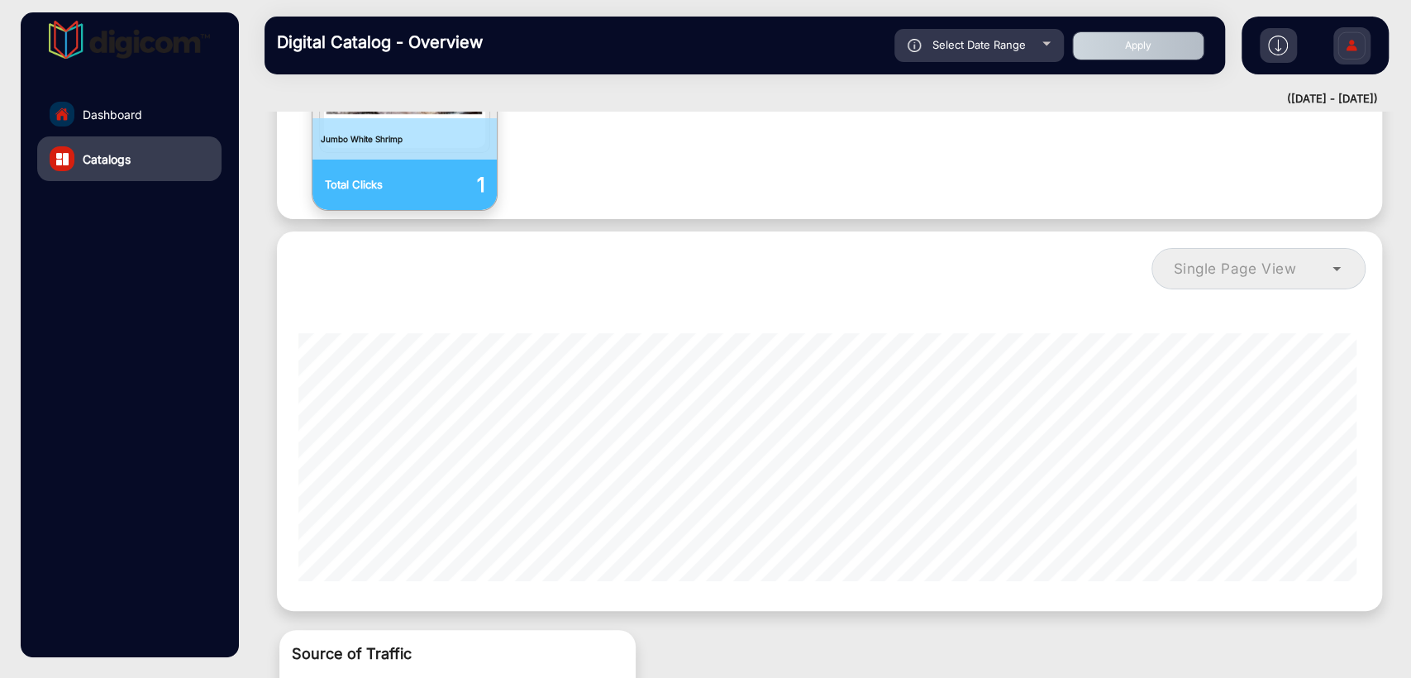
scroll to position [1130, 0]
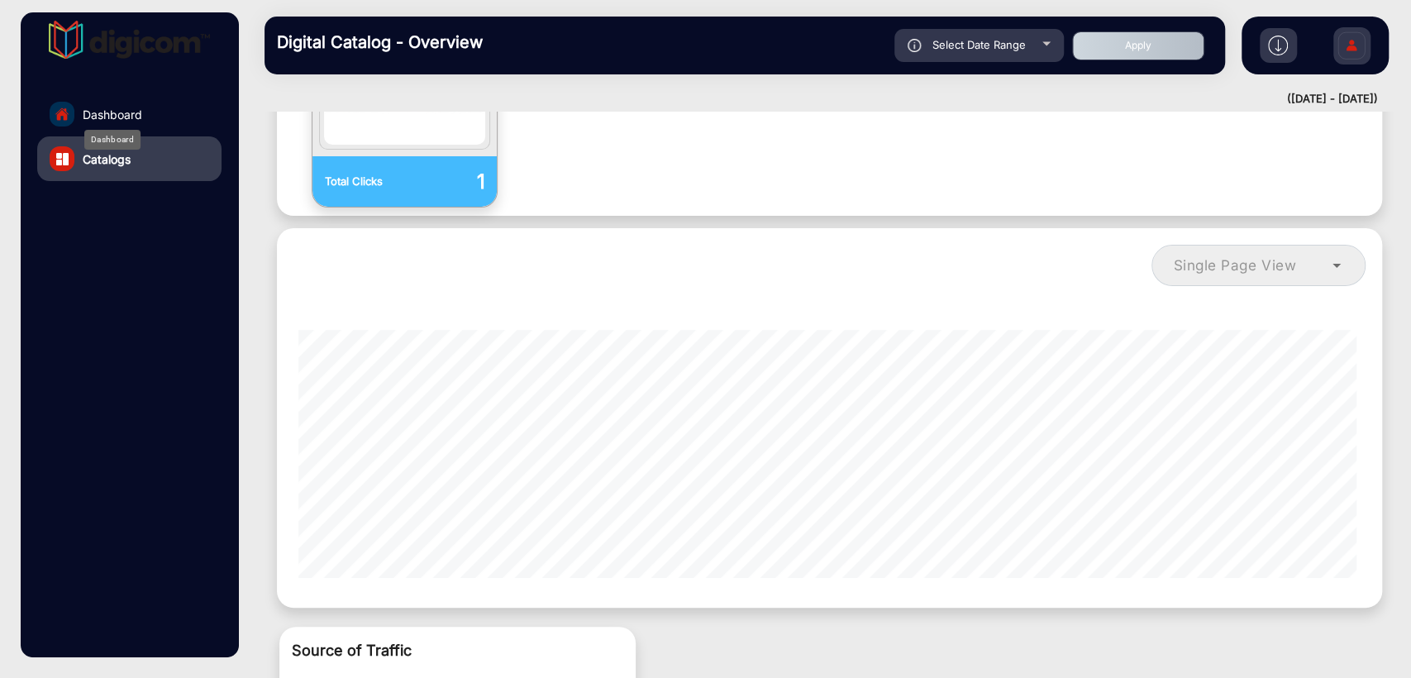
click at [109, 113] on span "Dashboard" at bounding box center [113, 114] width 60 height 17
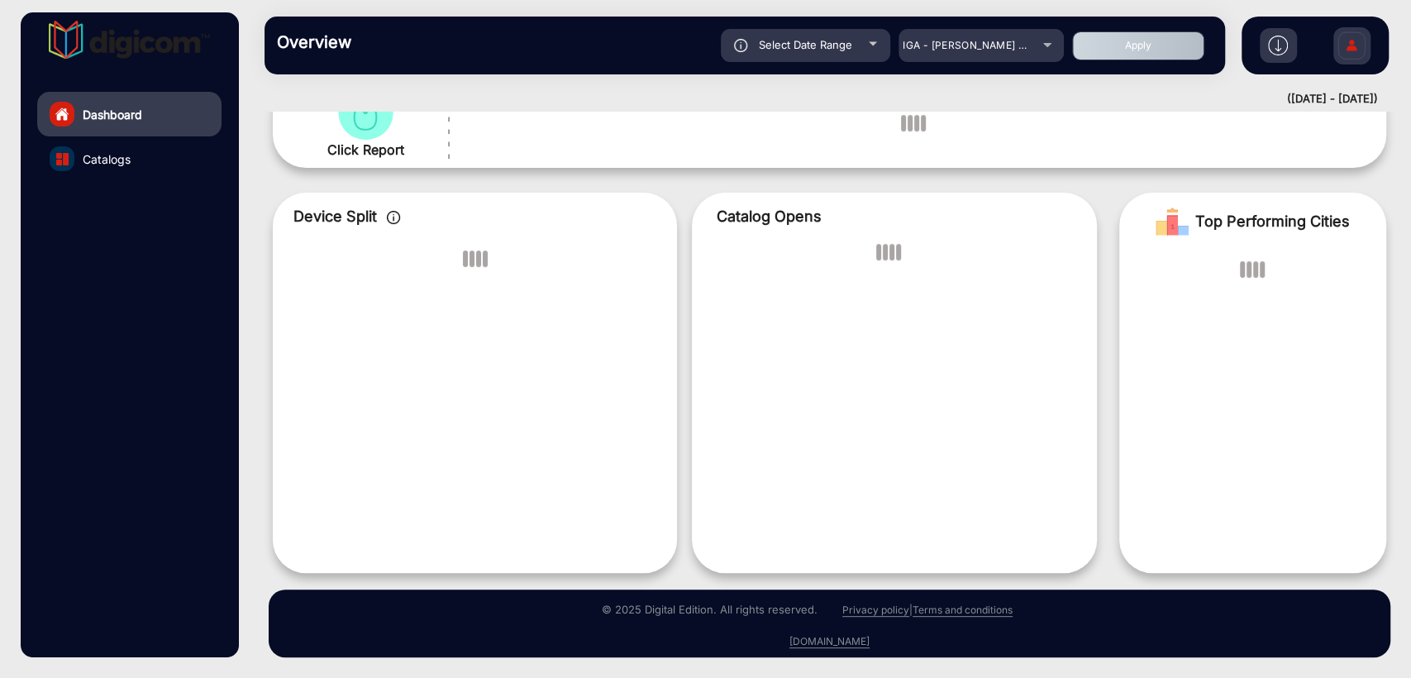
scroll to position [12, 0]
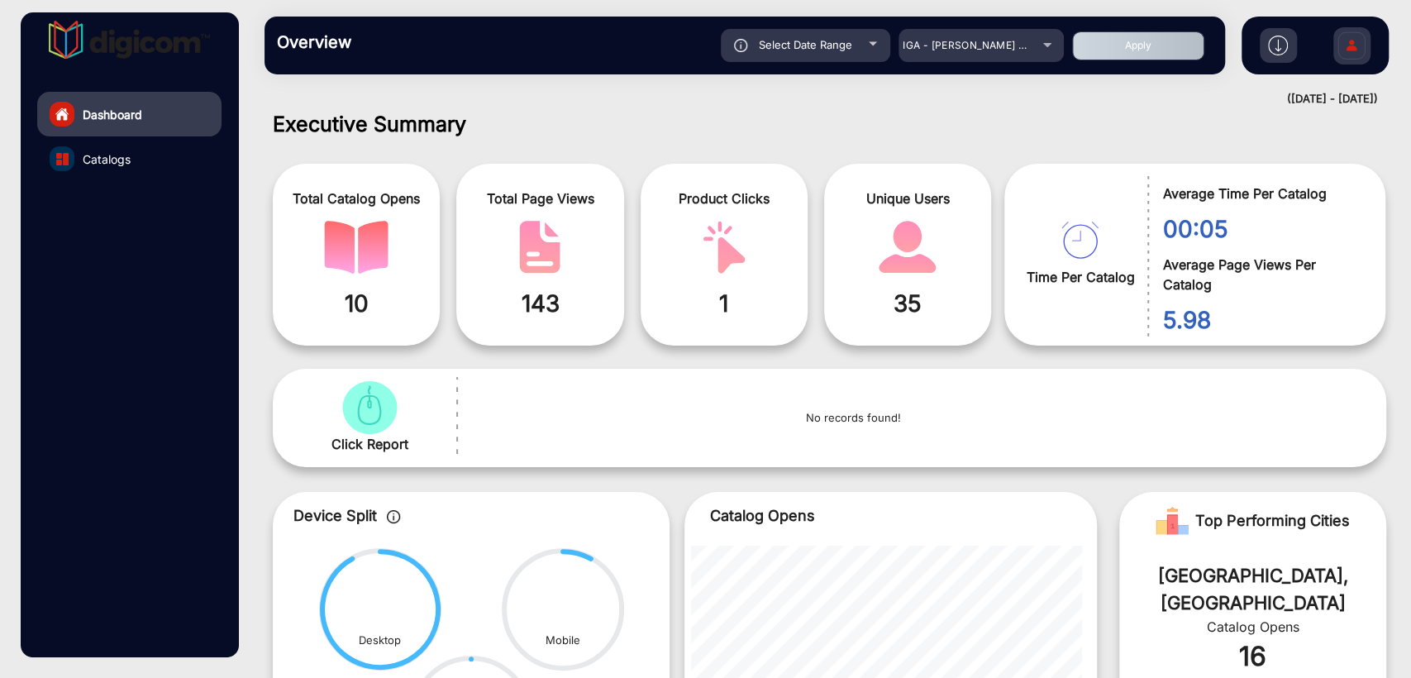
click at [827, 46] on span "Select Date Range" at bounding box center [805, 44] width 93 height 13
type input "[DATE]"
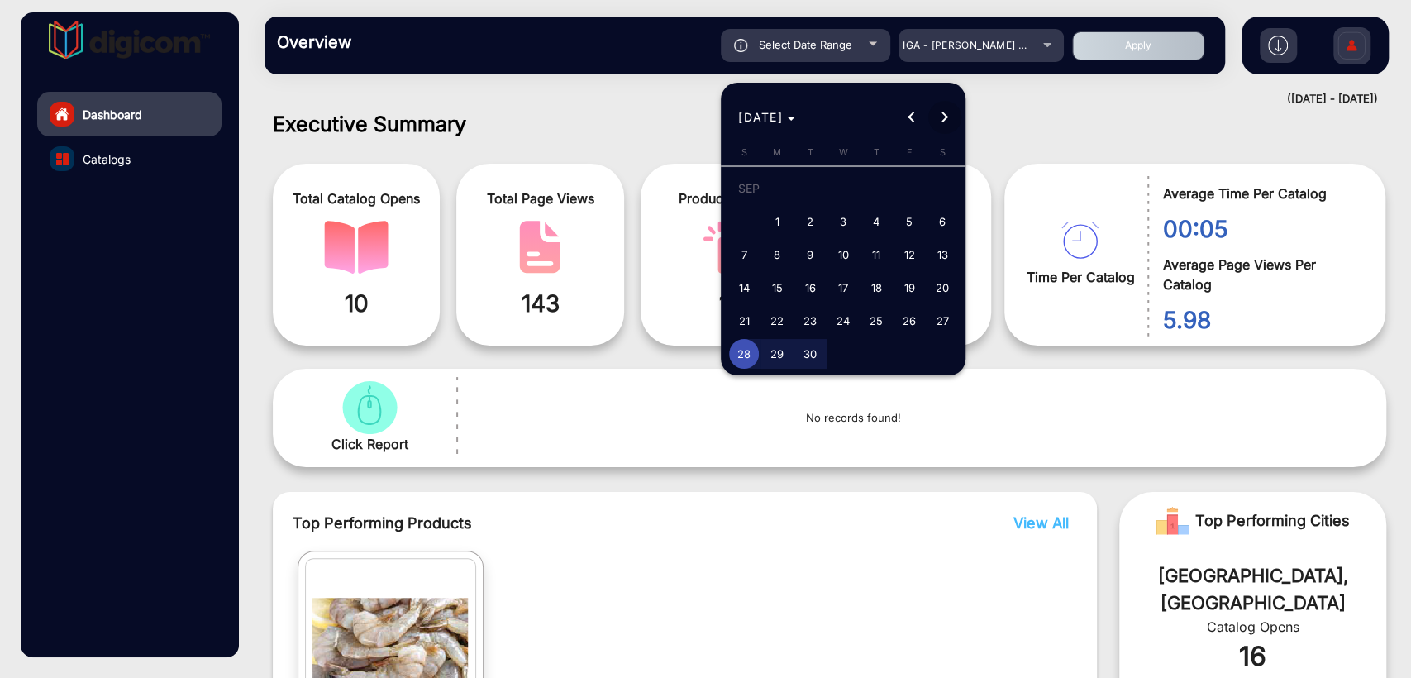
click at [947, 104] on span "Next month" at bounding box center [944, 117] width 33 height 33
click at [824, 179] on td "OCT" at bounding box center [777, 190] width 99 height 37
click at [844, 182] on span "1" at bounding box center [843, 191] width 30 height 34
type input "[DATE]"
click at [907, 182] on span "3" at bounding box center [910, 191] width 30 height 34
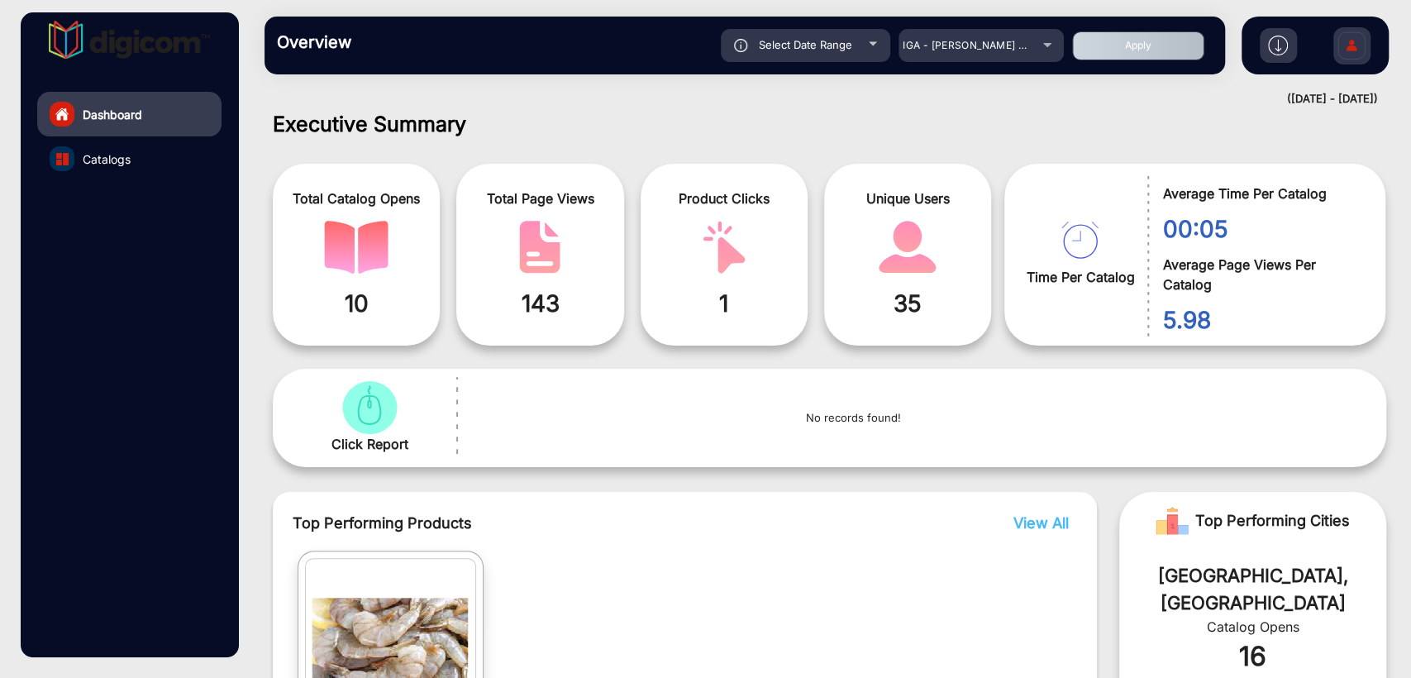
type input "[DATE]"
click at [1122, 50] on button "Apply" at bounding box center [1138, 45] width 132 height 29
type input "[DATE]"
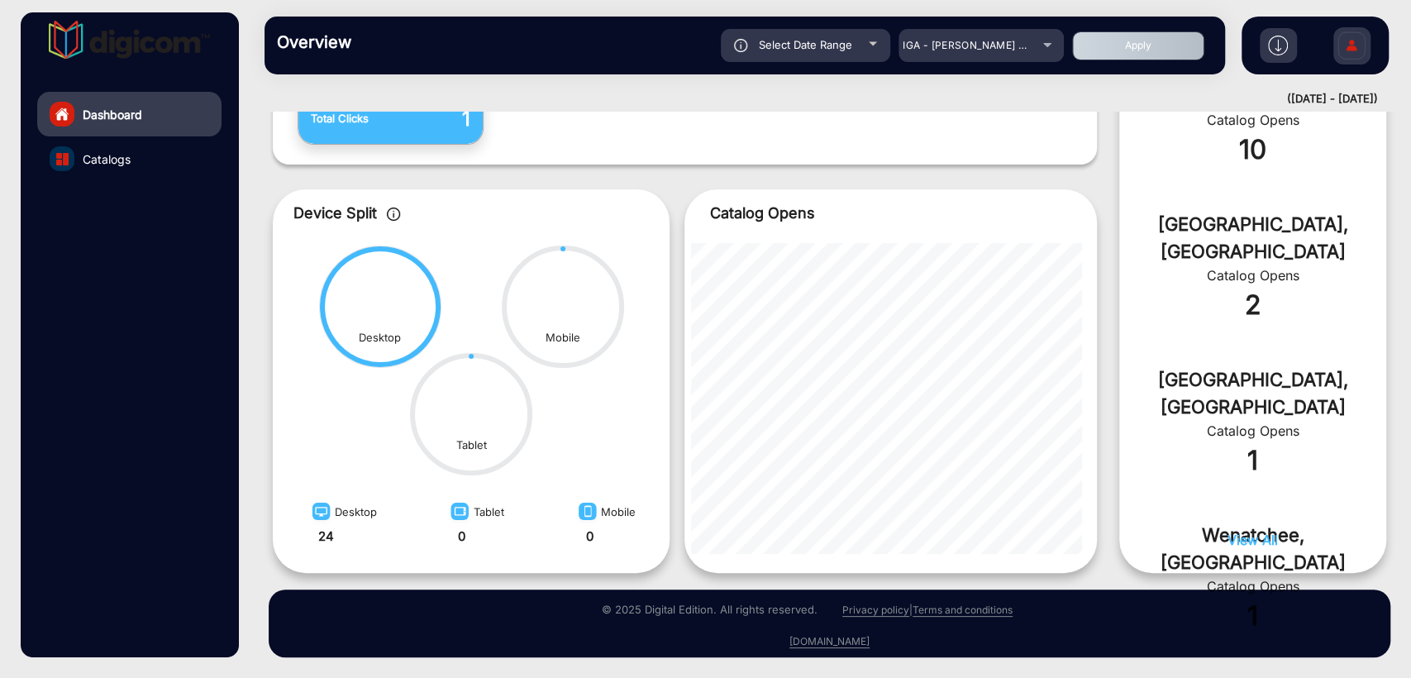
scroll to position [430, 0]
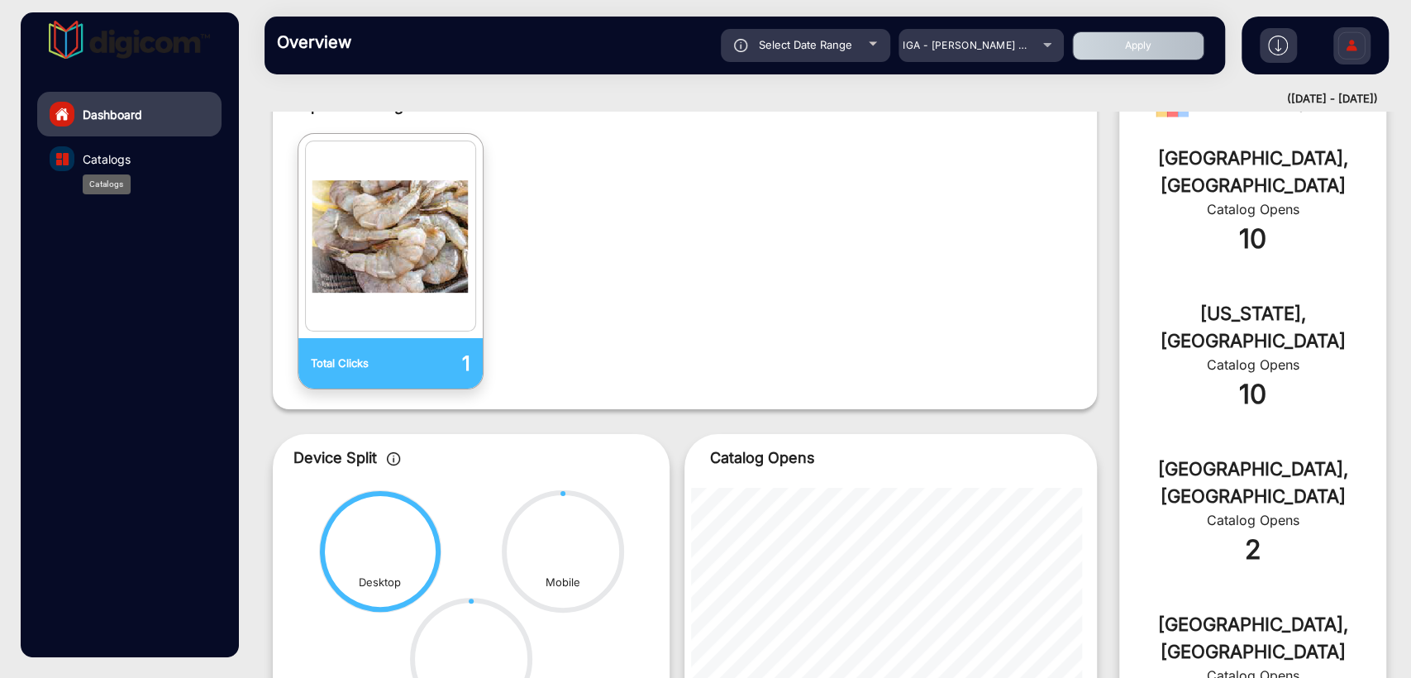
click at [129, 158] on span "Catalogs" at bounding box center [107, 158] width 48 height 17
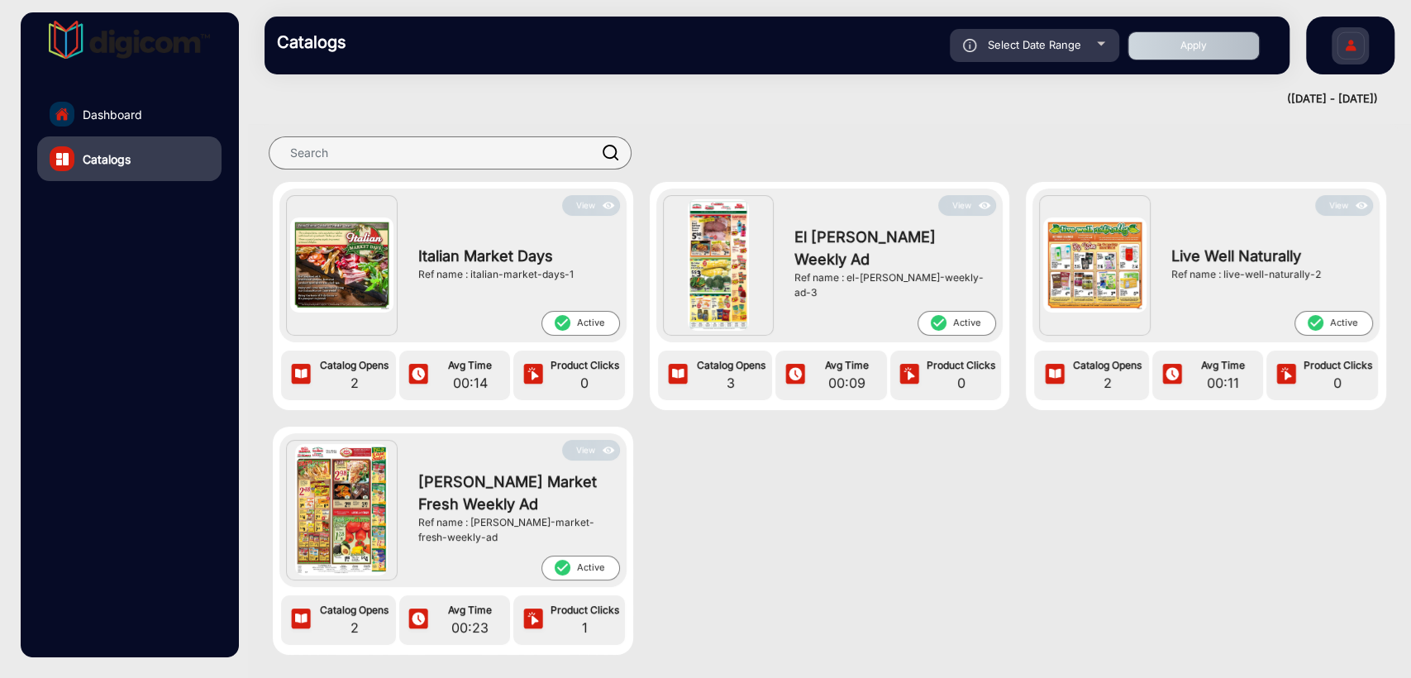
click at [576, 443] on button "View" at bounding box center [591, 450] width 58 height 21
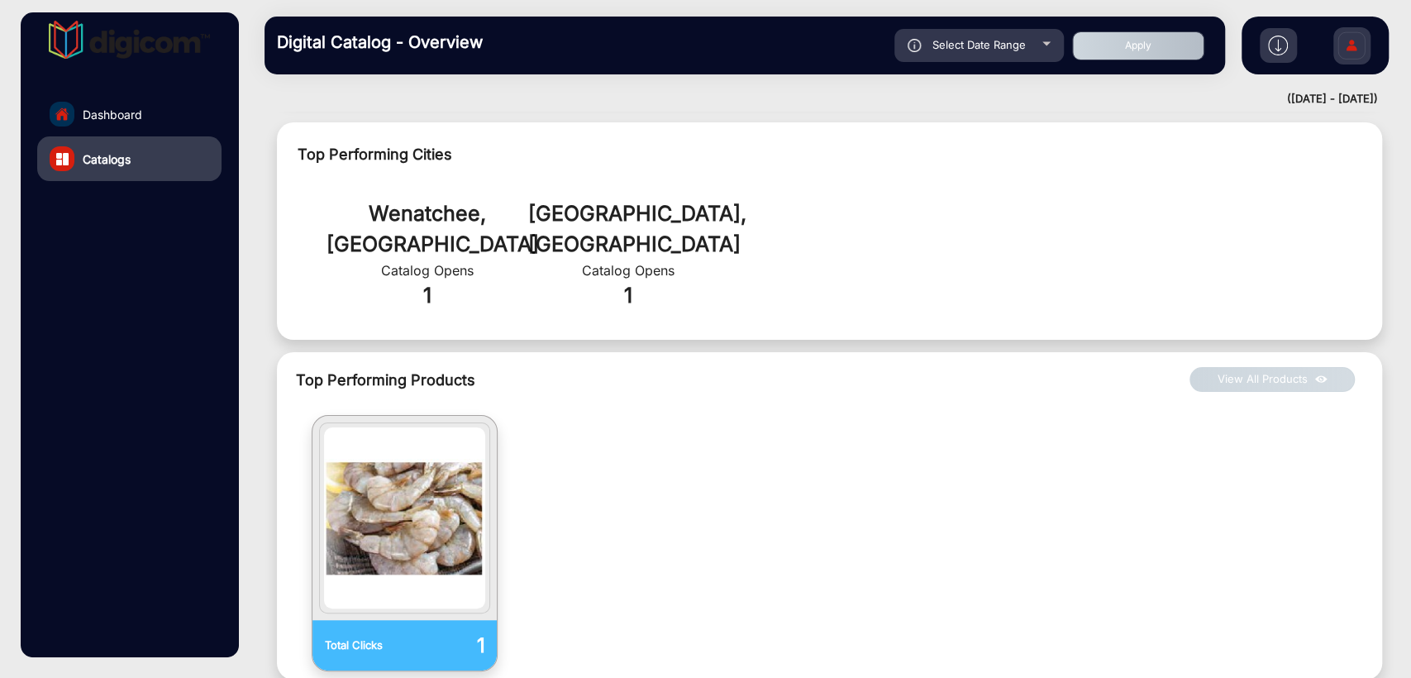
scroll to position [694, 0]
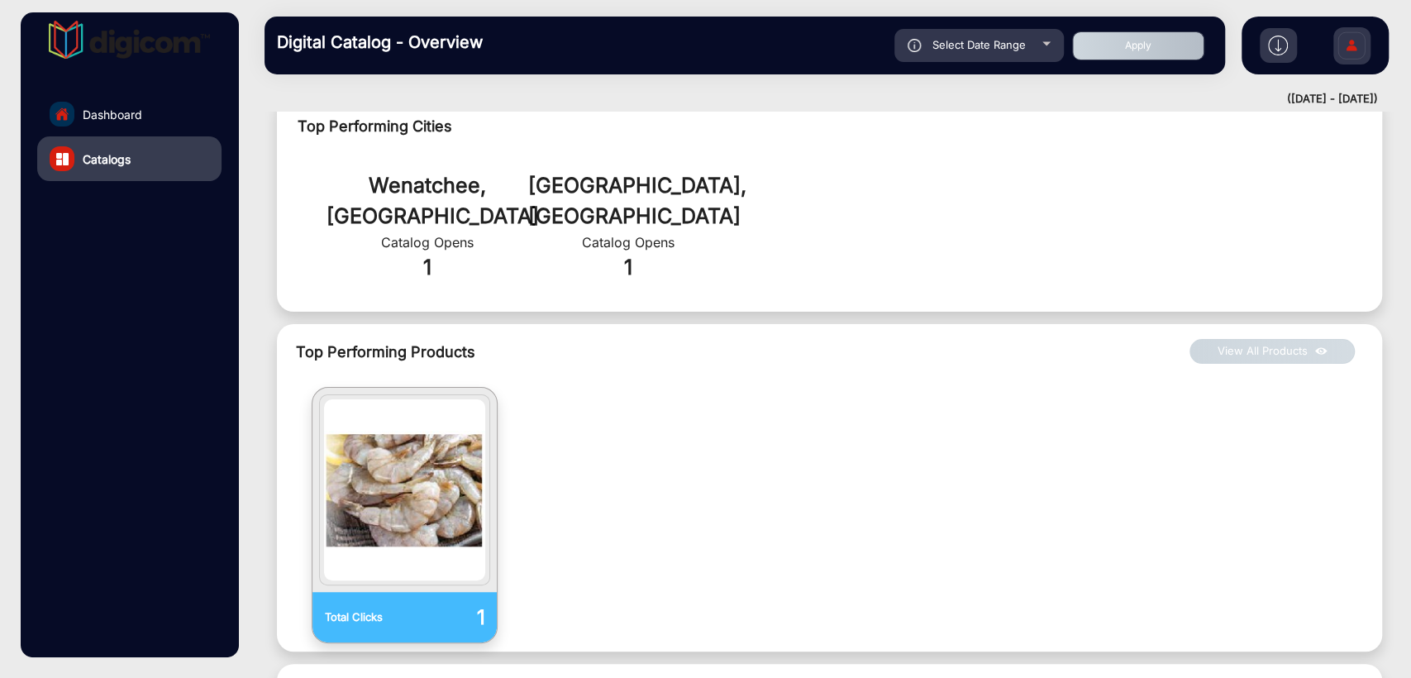
click at [1267, 339] on button "View All Products" at bounding box center [1272, 351] width 165 height 25
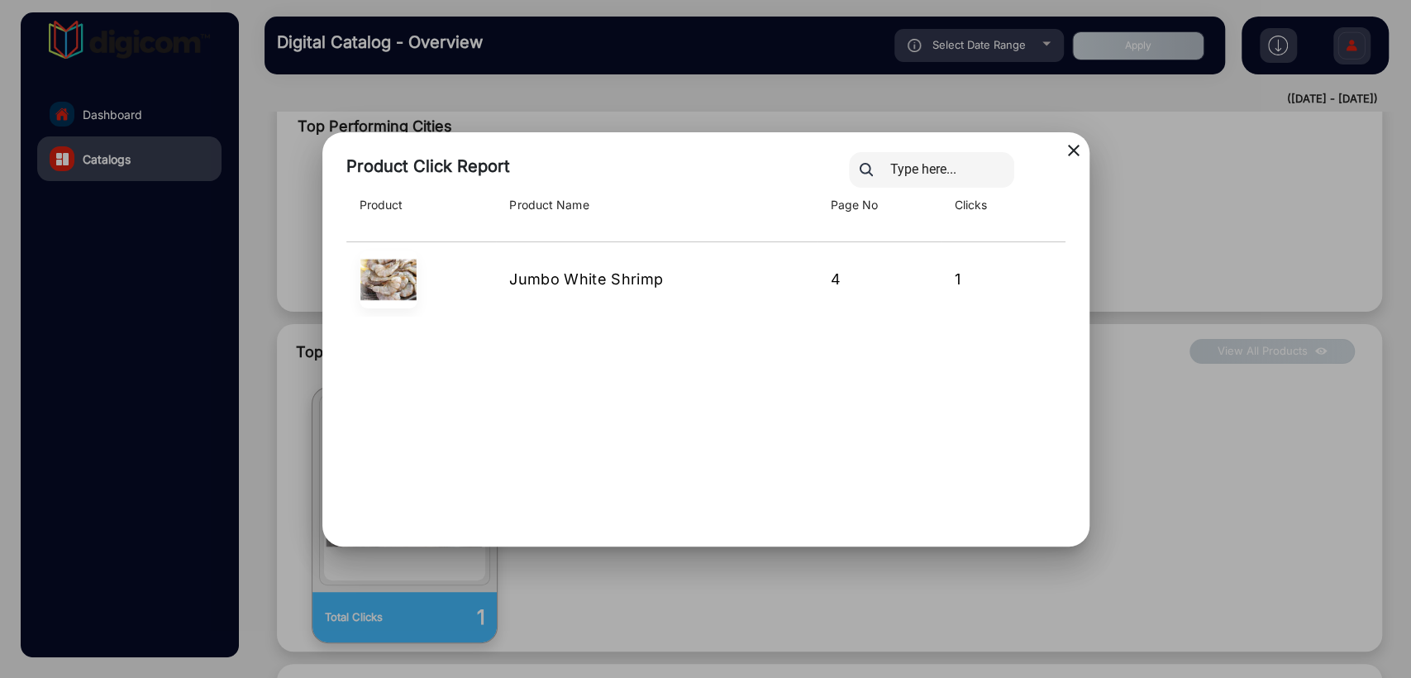
click at [93, 300] on div at bounding box center [705, 339] width 1411 height 678
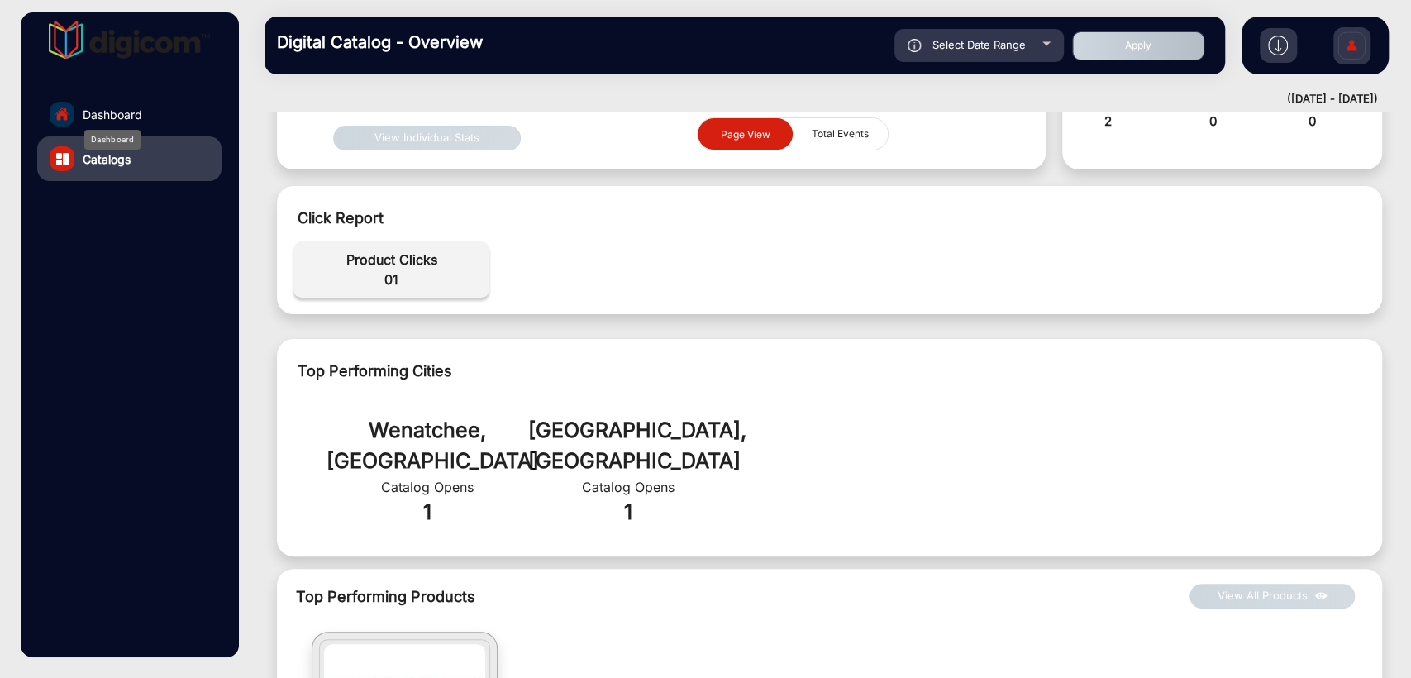
click at [99, 117] on span "Dashboard" at bounding box center [113, 114] width 60 height 17
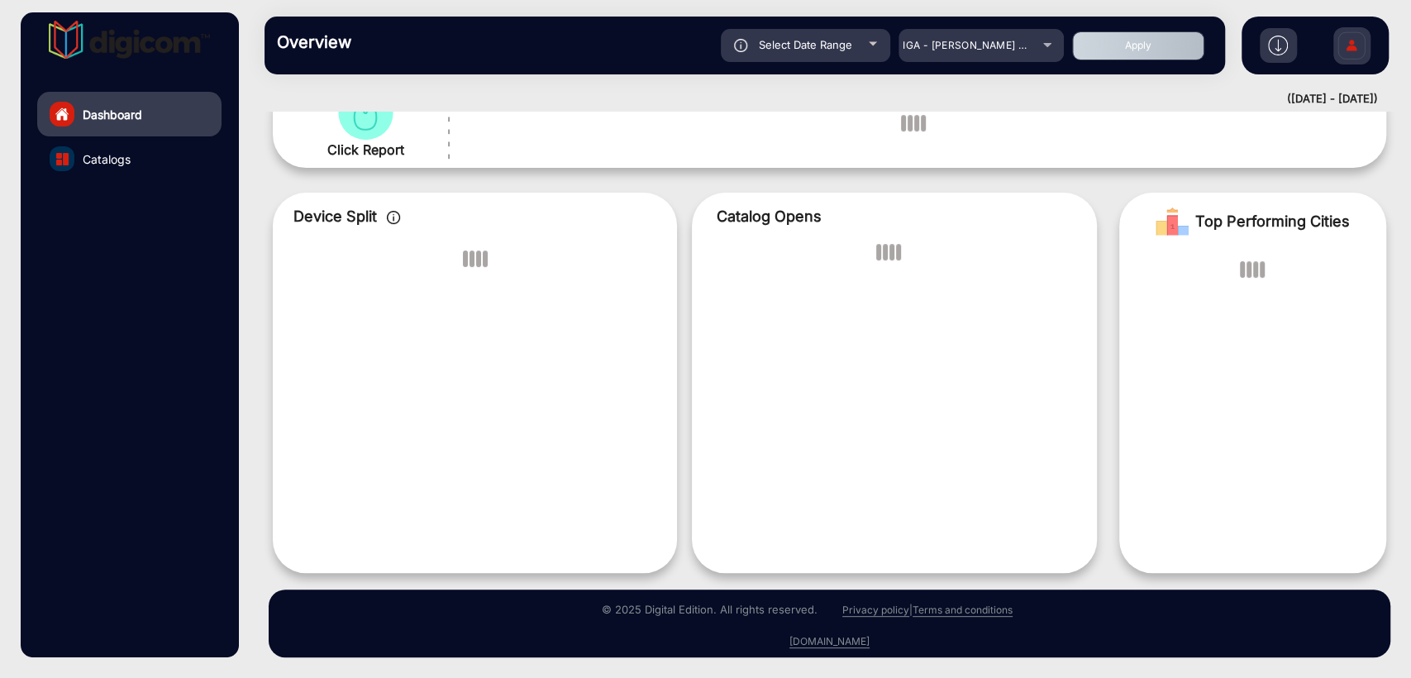
scroll to position [12, 0]
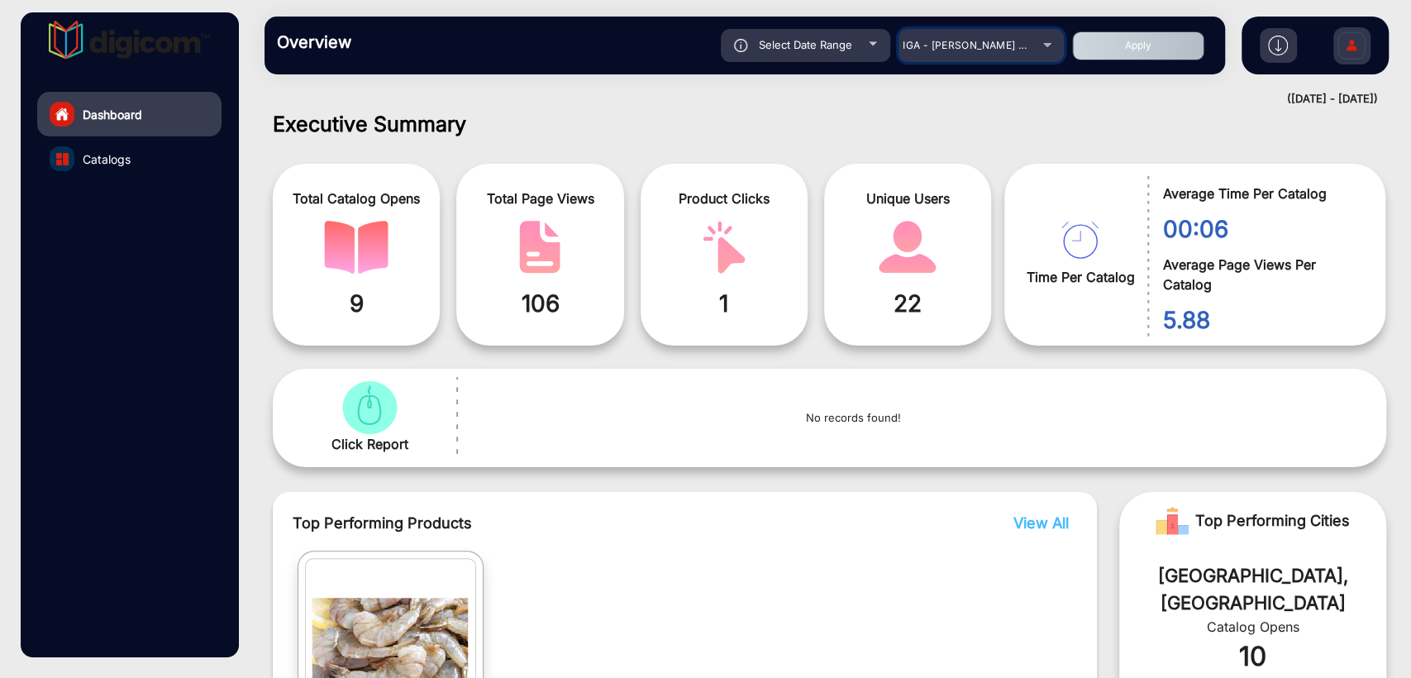
click at [960, 35] on mat-select "IGA - [PERSON_NAME] Market Fresh" at bounding box center [981, 45] width 165 height 33
click at [965, 39] on span "IGA - [PERSON_NAME] Market Fresh" at bounding box center [994, 45] width 182 height 12
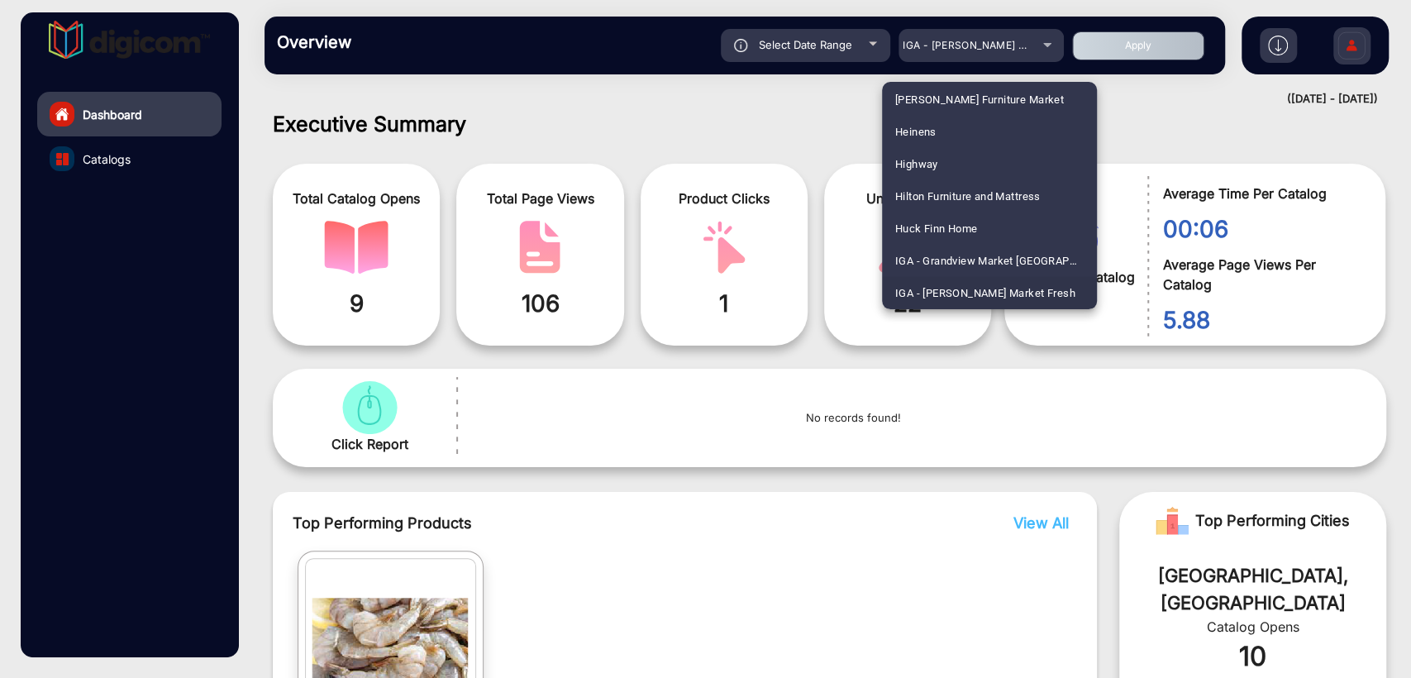
scroll to position [2520, 0]
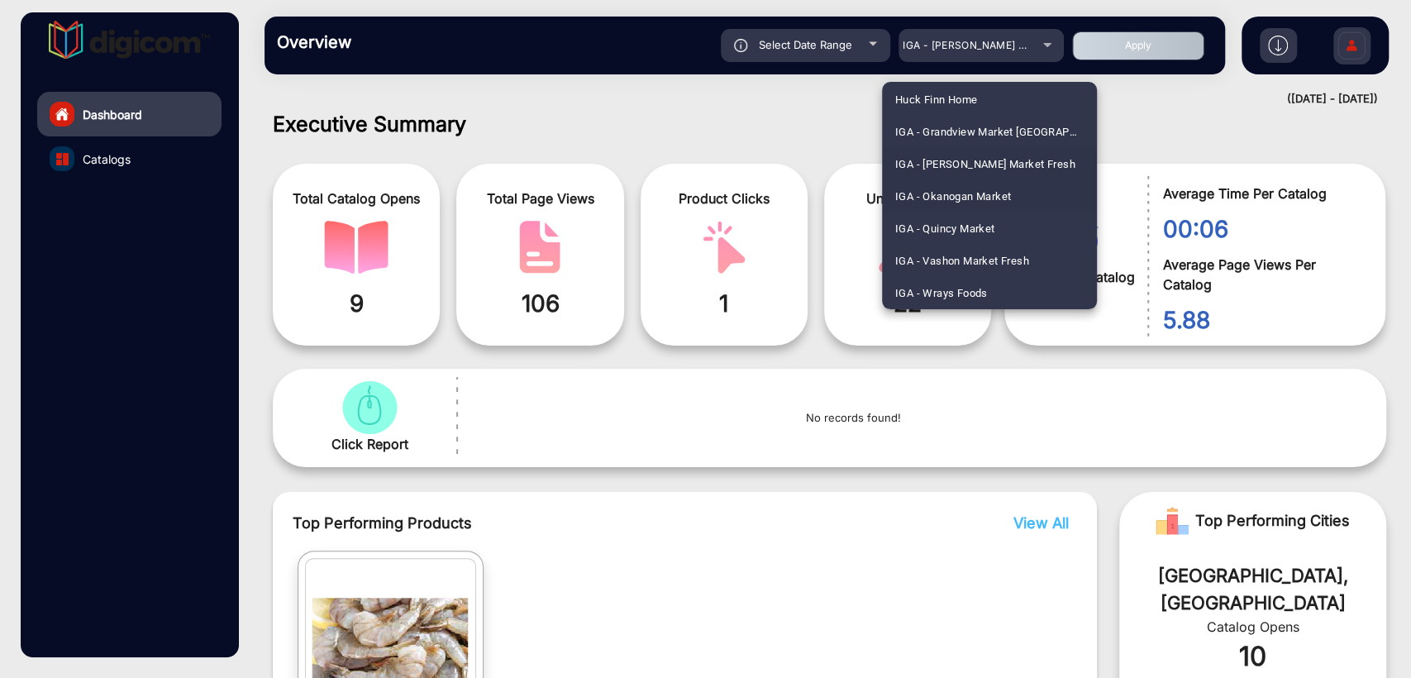
click at [939, 196] on span "IGA - Okanogan Market" at bounding box center [953, 196] width 117 height 32
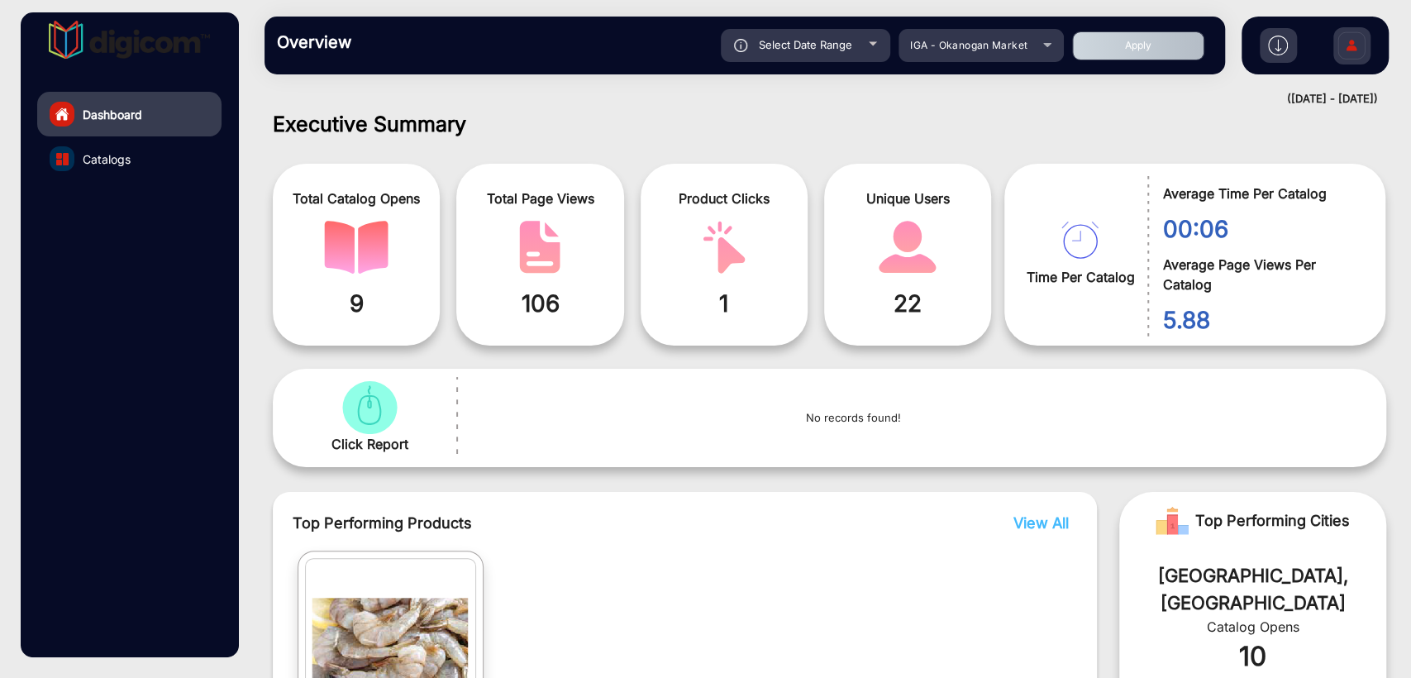
click at [233, 269] on div "Dashboard Catalogs" at bounding box center [129, 334] width 217 height 645
click at [1014, 42] on span "IGA - Okanogan Market" at bounding box center [968, 45] width 117 height 12
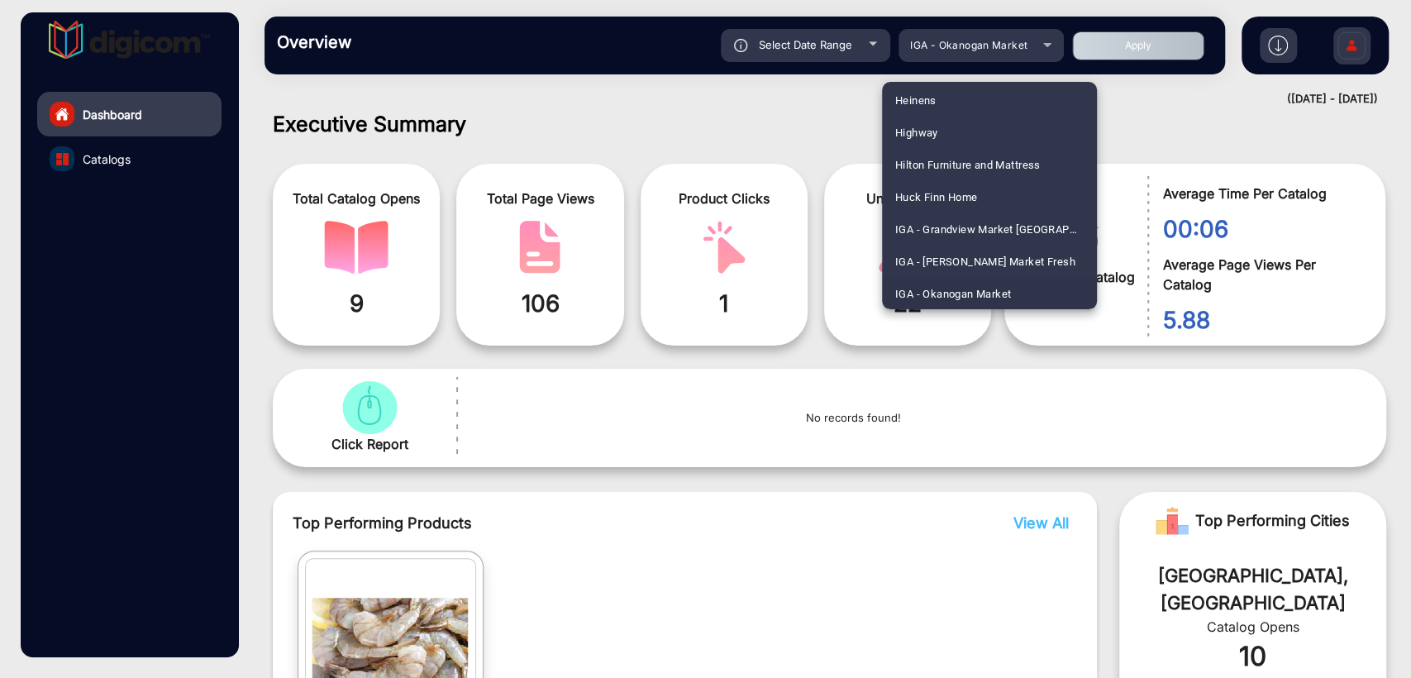
click at [945, 288] on span "IGA - Okanogan Market" at bounding box center [953, 294] width 117 height 32
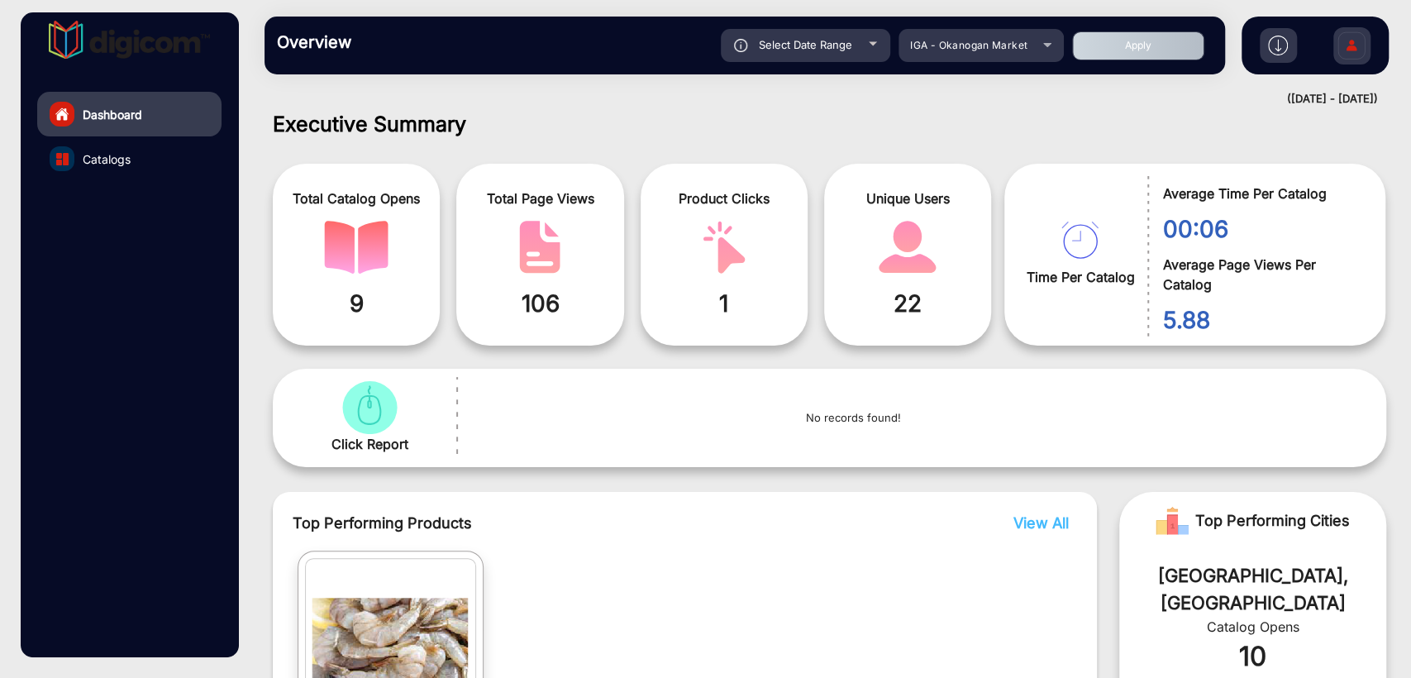
click at [1131, 41] on button "Apply" at bounding box center [1138, 45] width 132 height 29
type input "[DATE]"
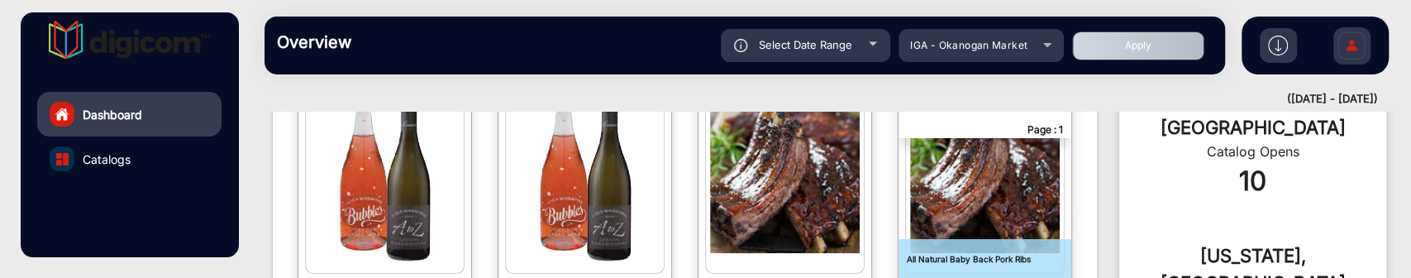
scroll to position [379, 0]
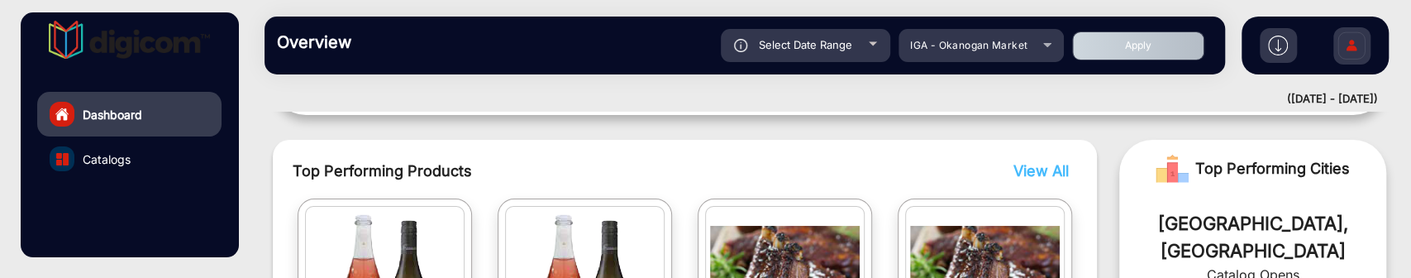
click at [1028, 163] on span "View All" at bounding box center [1041, 170] width 55 height 17
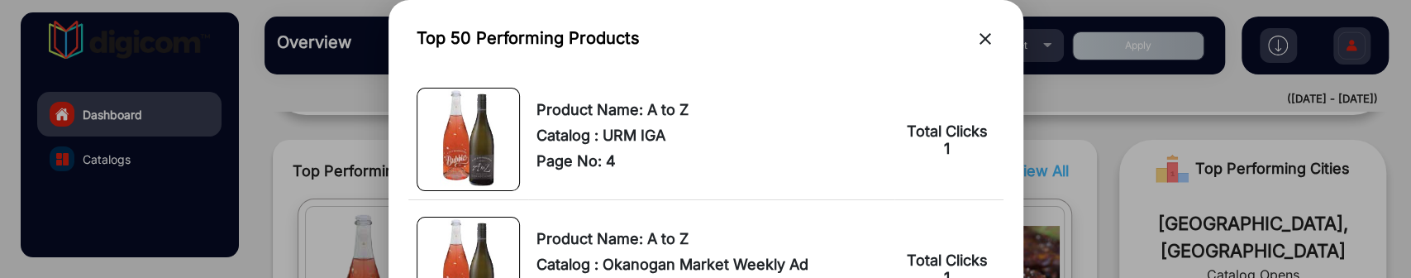
click at [990, 36] on mat-icon "close" at bounding box center [986, 39] width 20 height 20
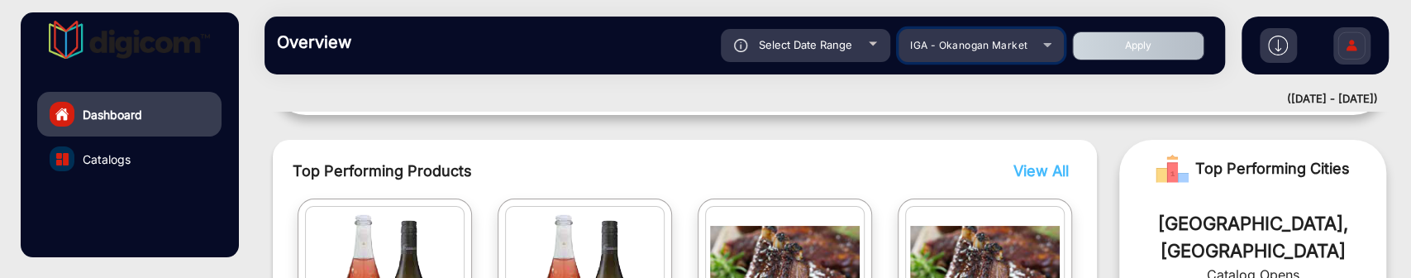
click at [950, 43] on span "IGA - Okanogan Market" at bounding box center [968, 45] width 117 height 12
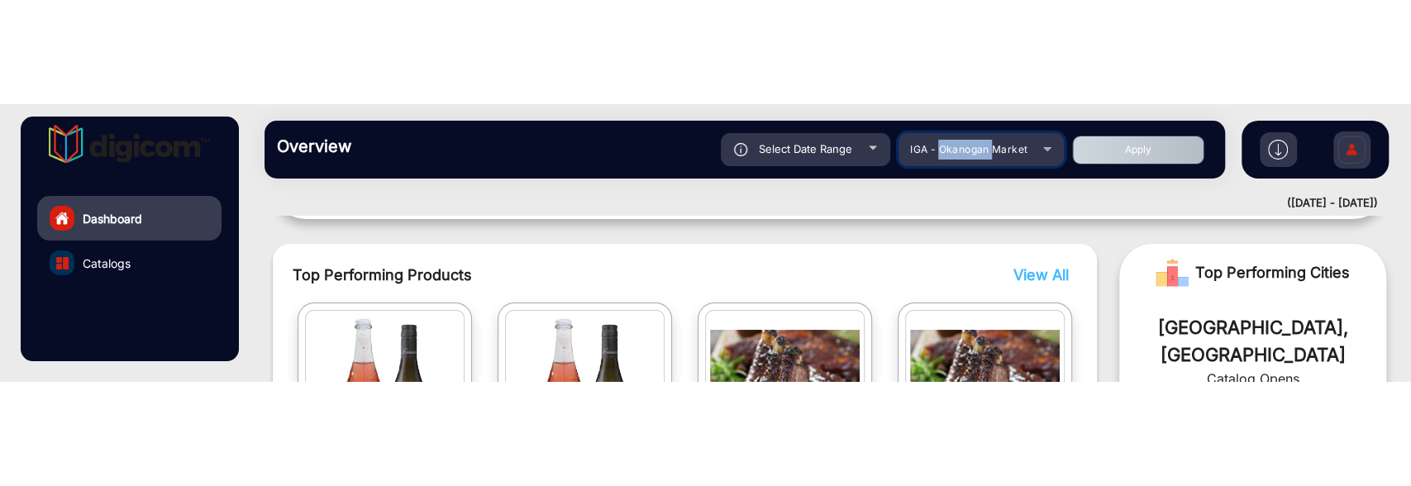
scroll to position [2422, 0]
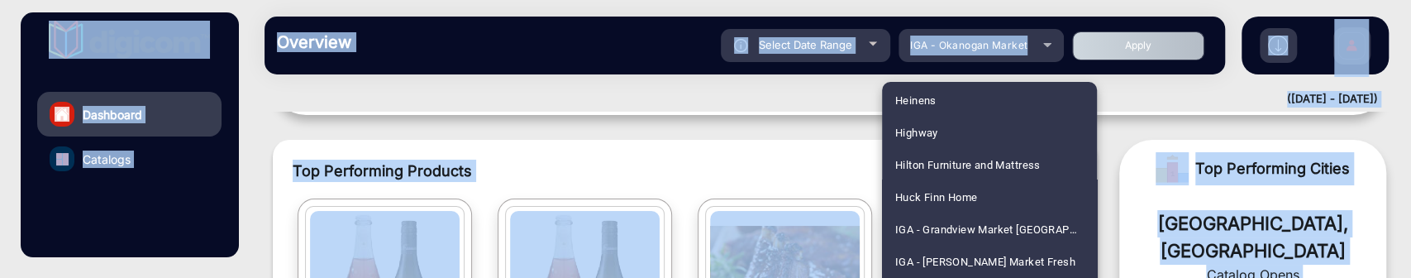
click at [596, 130] on div at bounding box center [705, 139] width 1411 height 278
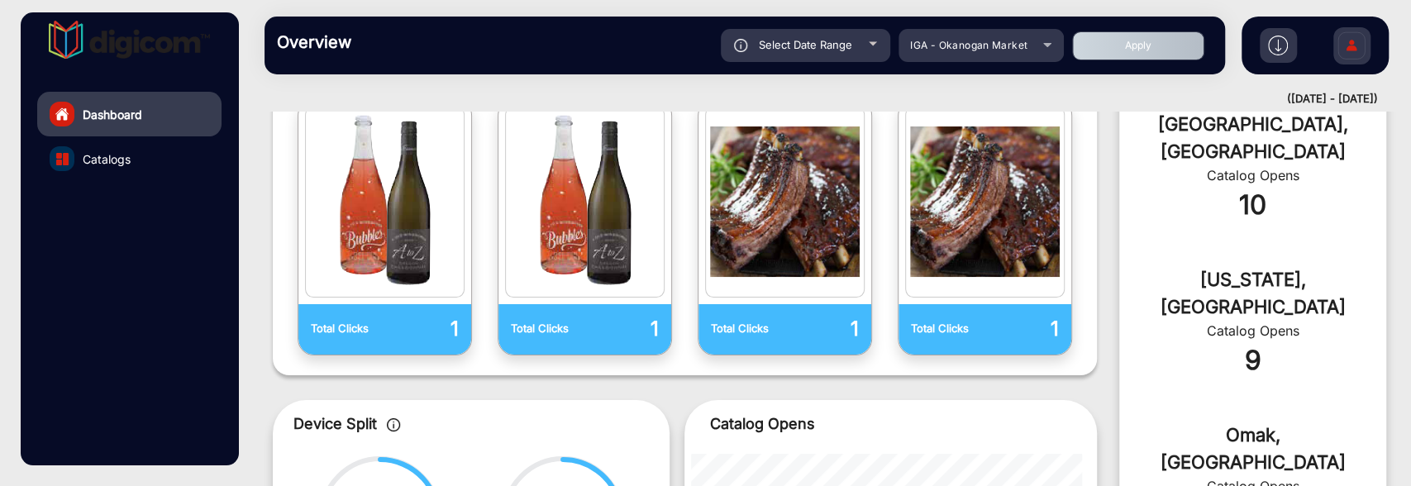
scroll to position [503, 0]
